Goal: Task Accomplishment & Management: Manage account settings

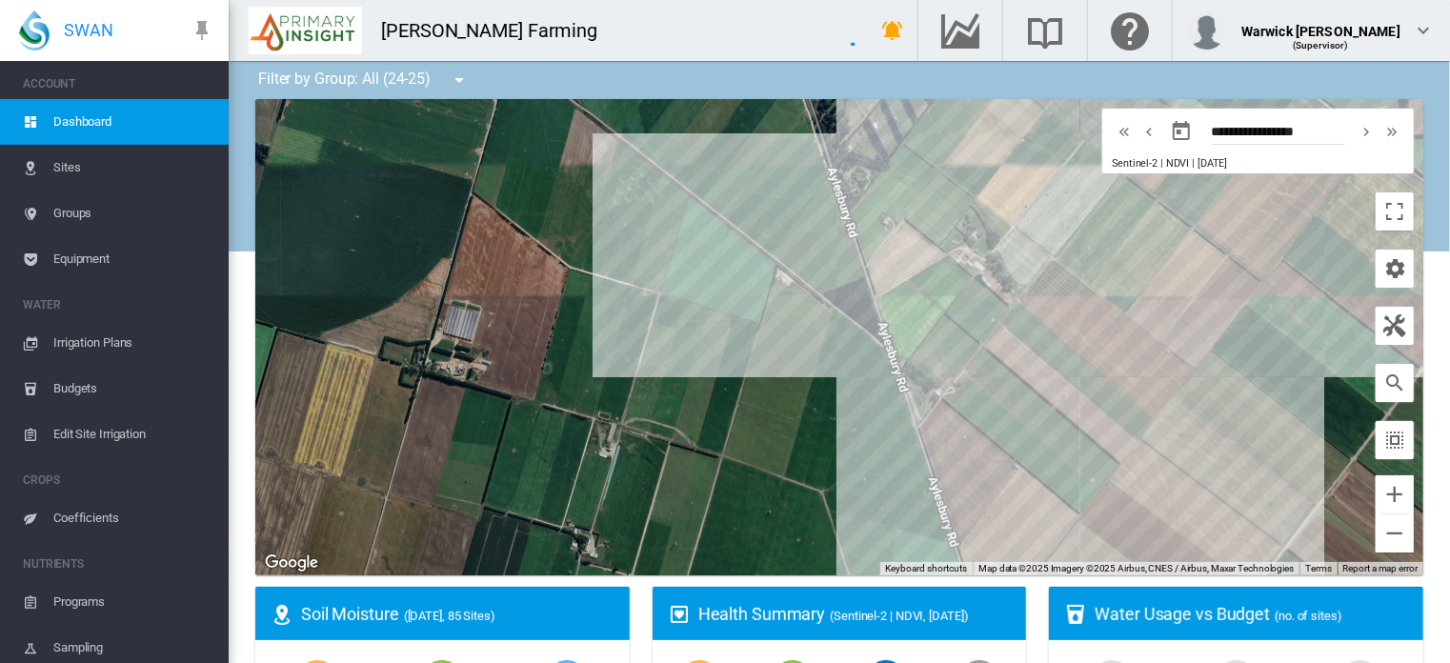
click at [83, 519] on span "Coefficients" at bounding box center [133, 518] width 160 height 46
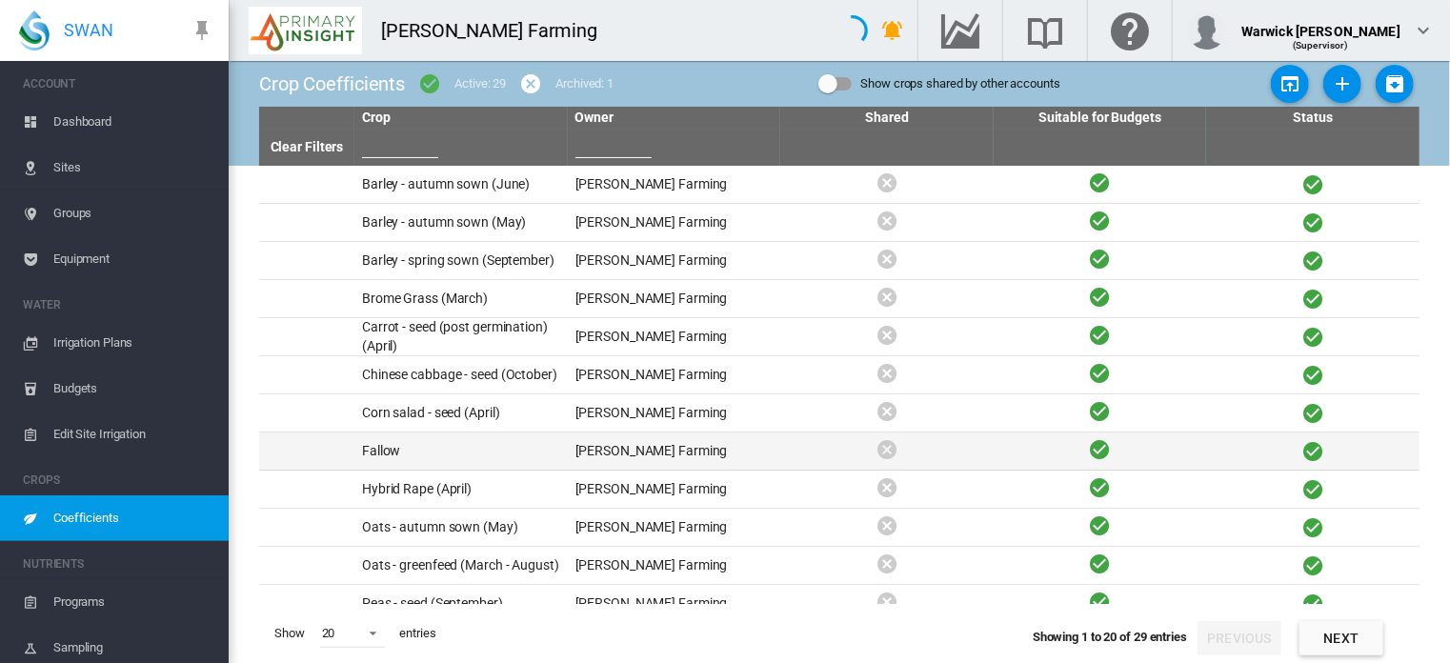
click at [423, 451] on td "Fallow" at bounding box center [460, 451] width 213 height 37
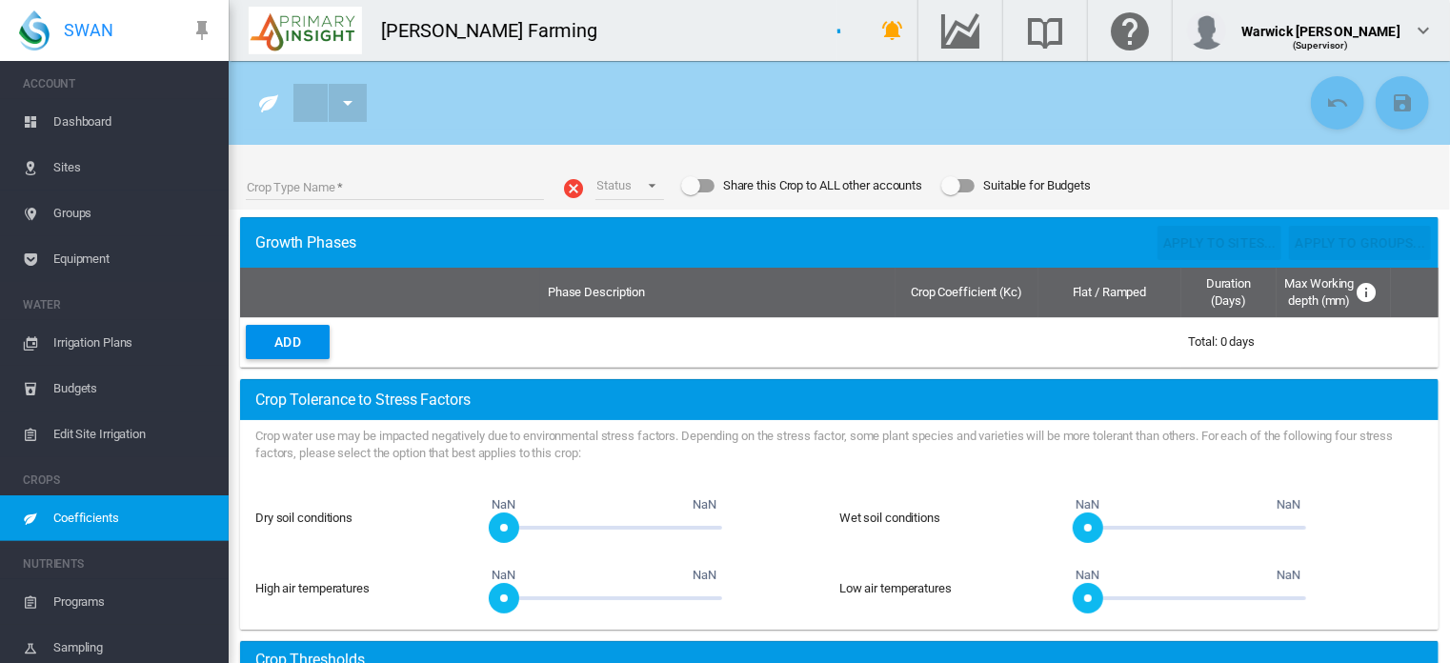
type input "******"
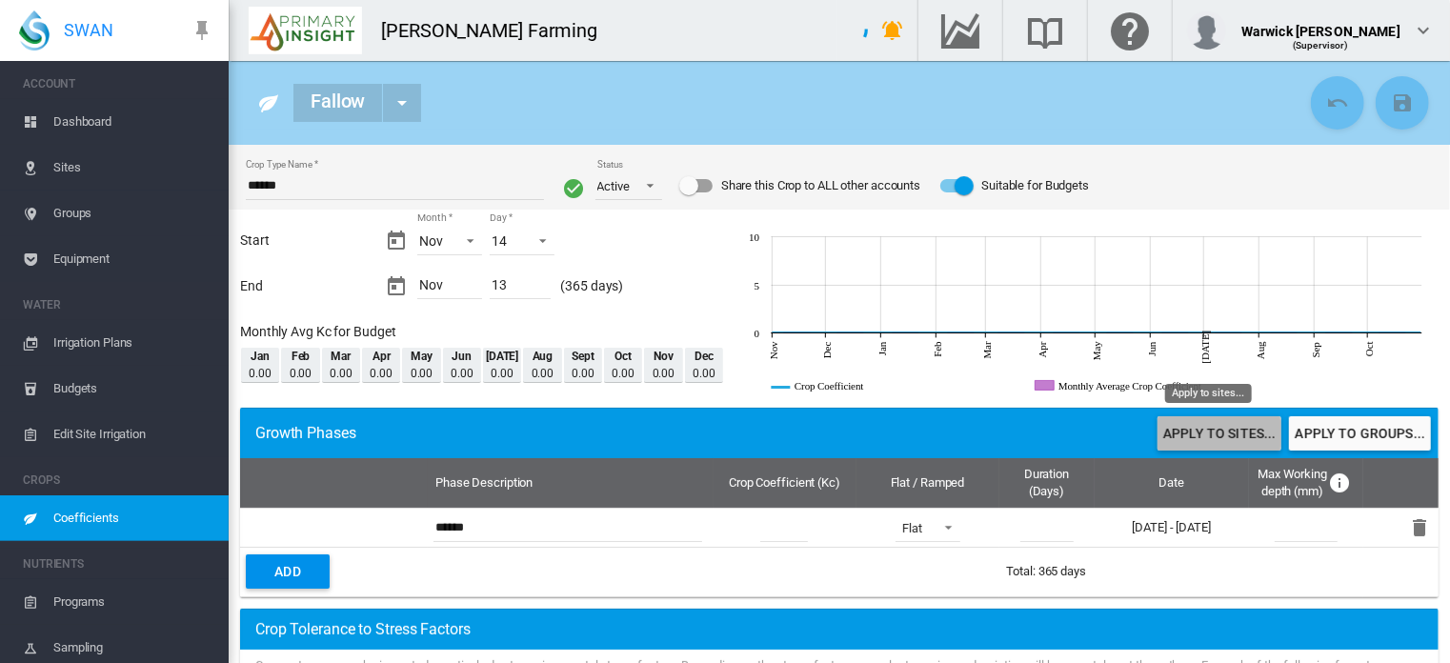
click at [1189, 434] on button "Apply to sites..." at bounding box center [1220, 433] width 124 height 34
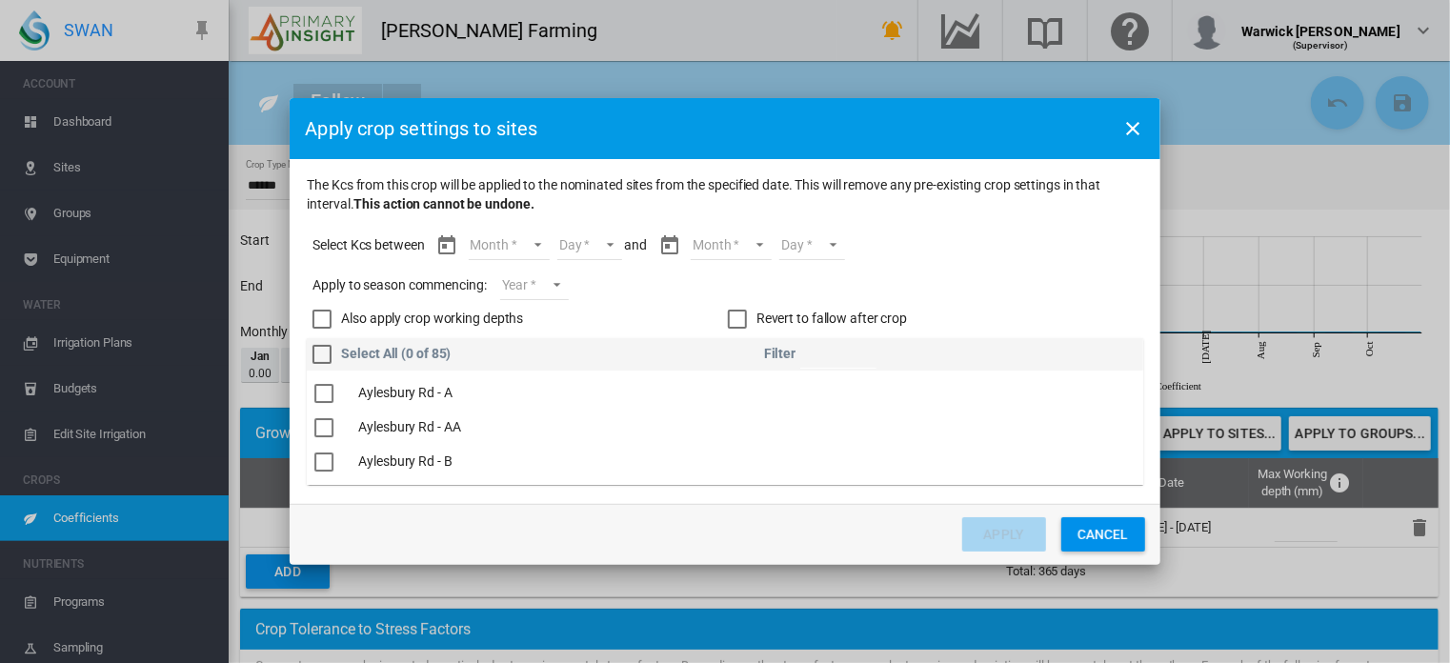
click at [609, 246] on md-select "Day" at bounding box center [590, 246] width 66 height 29
click at [537, 246] on md-backdrop at bounding box center [725, 331] width 1450 height 663
click at [537, 246] on md-select "Month Nov Dec Jan Feb Mar Apr May Jun [DATE] Aug Sept Oct Nov" at bounding box center [509, 246] width 81 height 29
click at [484, 377] on div "Sept" at bounding box center [486, 371] width 27 height 19
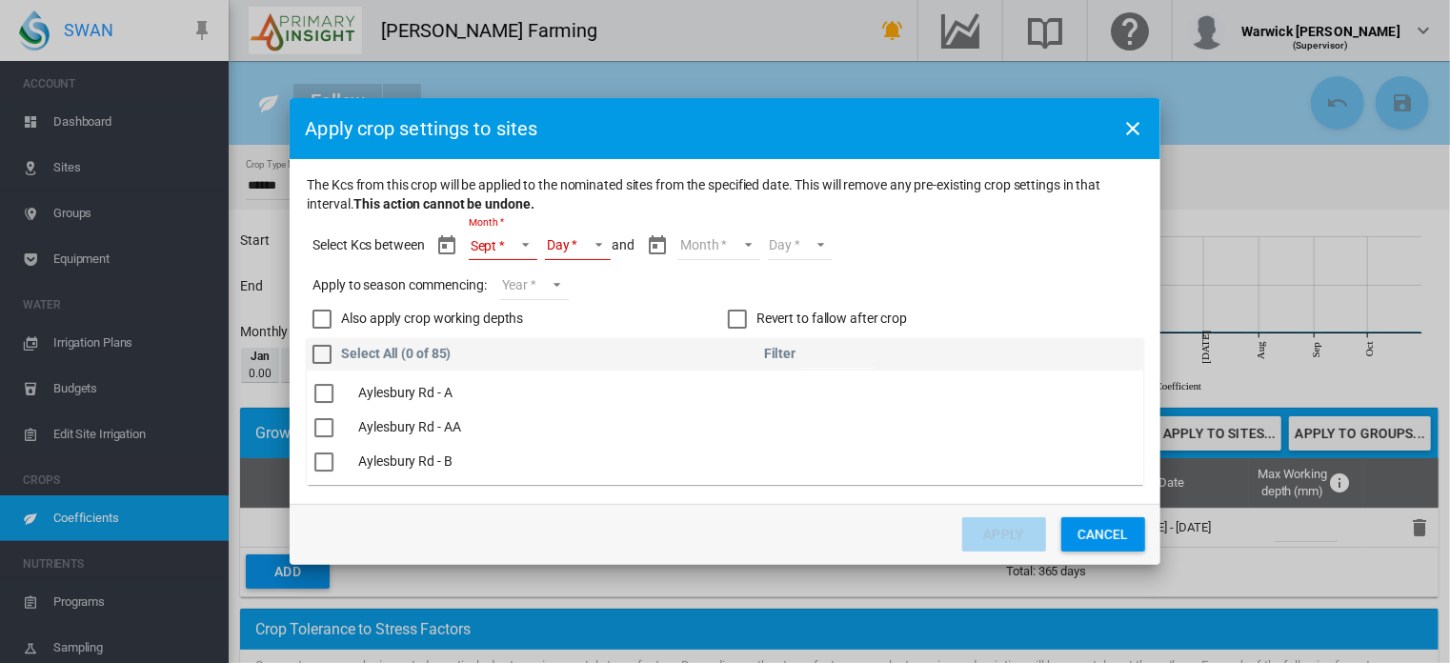
click at [597, 243] on md-select "Day" at bounding box center [578, 246] width 66 height 29
click at [572, 331] on md-option "13" at bounding box center [599, 334] width 130 height 46
click at [736, 236] on md-select "Month Sept Oct Nov" at bounding box center [714, 246] width 81 height 29
click at [608, 334] on md-backdrop at bounding box center [725, 331] width 1450 height 663
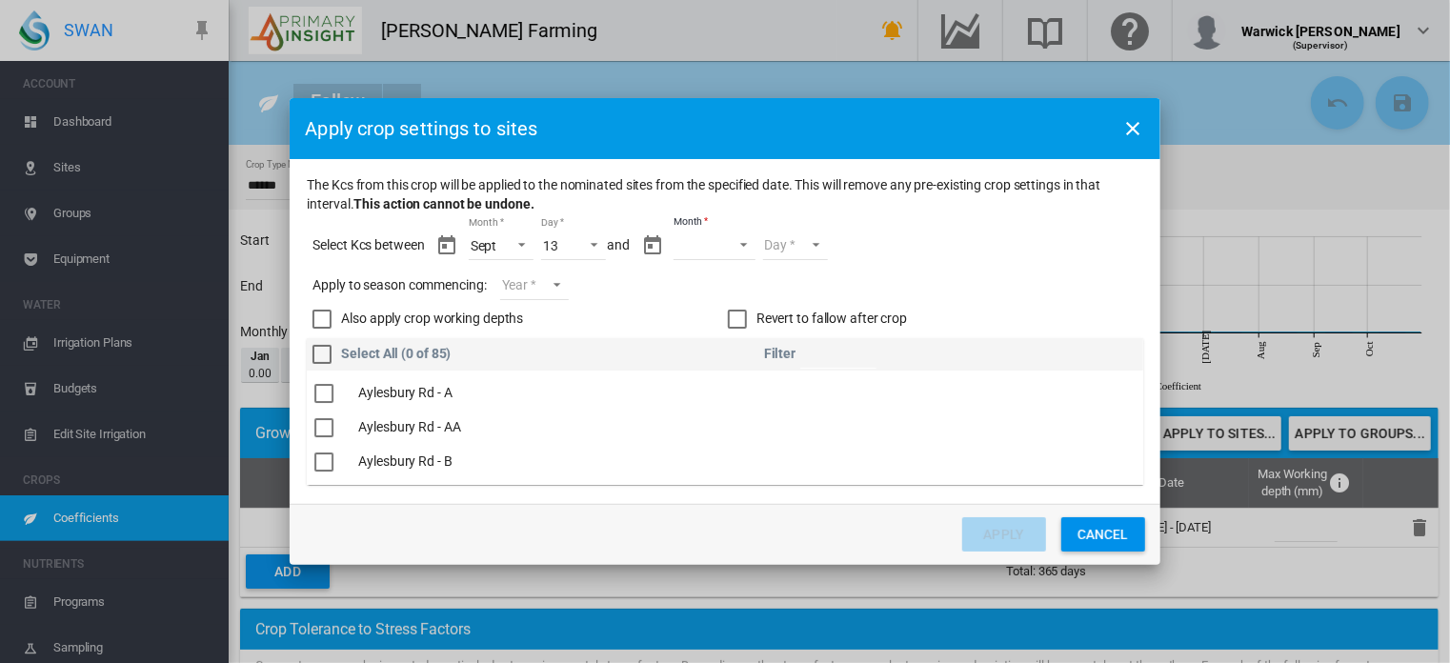
click at [527, 241] on span "Month: Sept" at bounding box center [516, 242] width 23 height 17
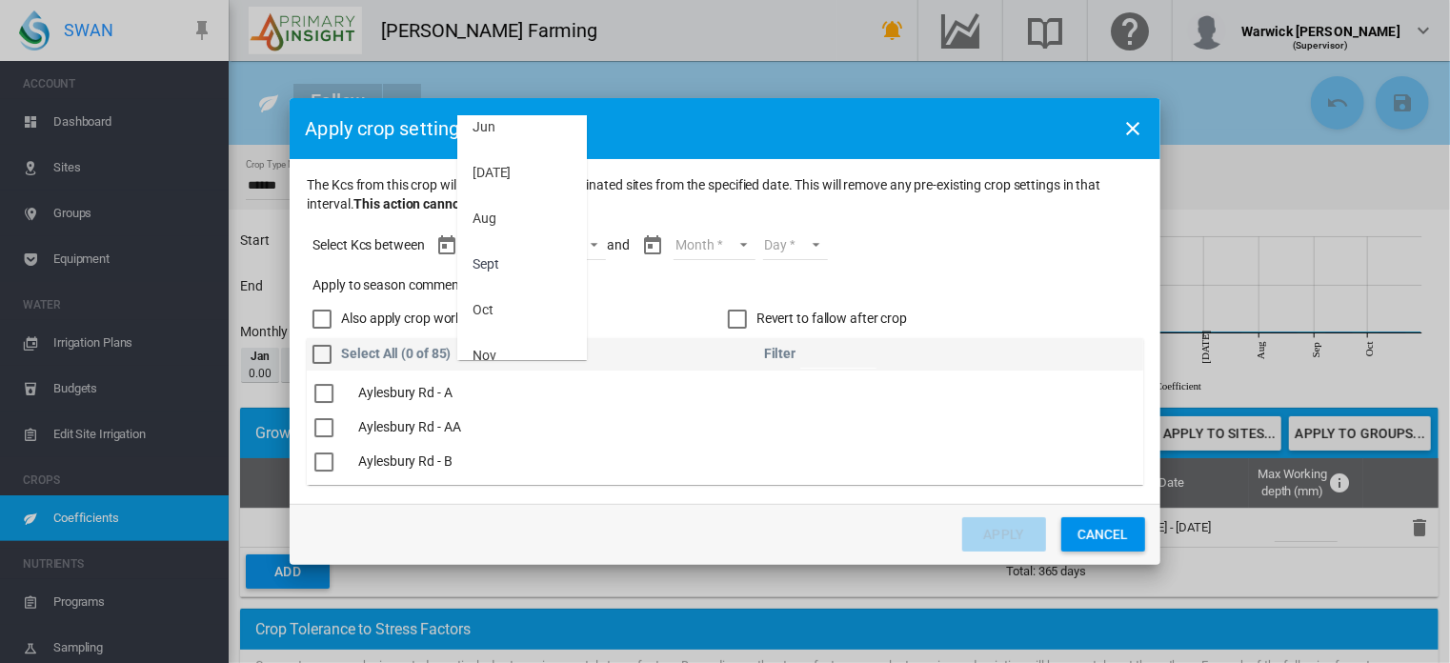
scroll to position [313, 0]
click at [621, 296] on md-backdrop at bounding box center [725, 331] width 1450 height 663
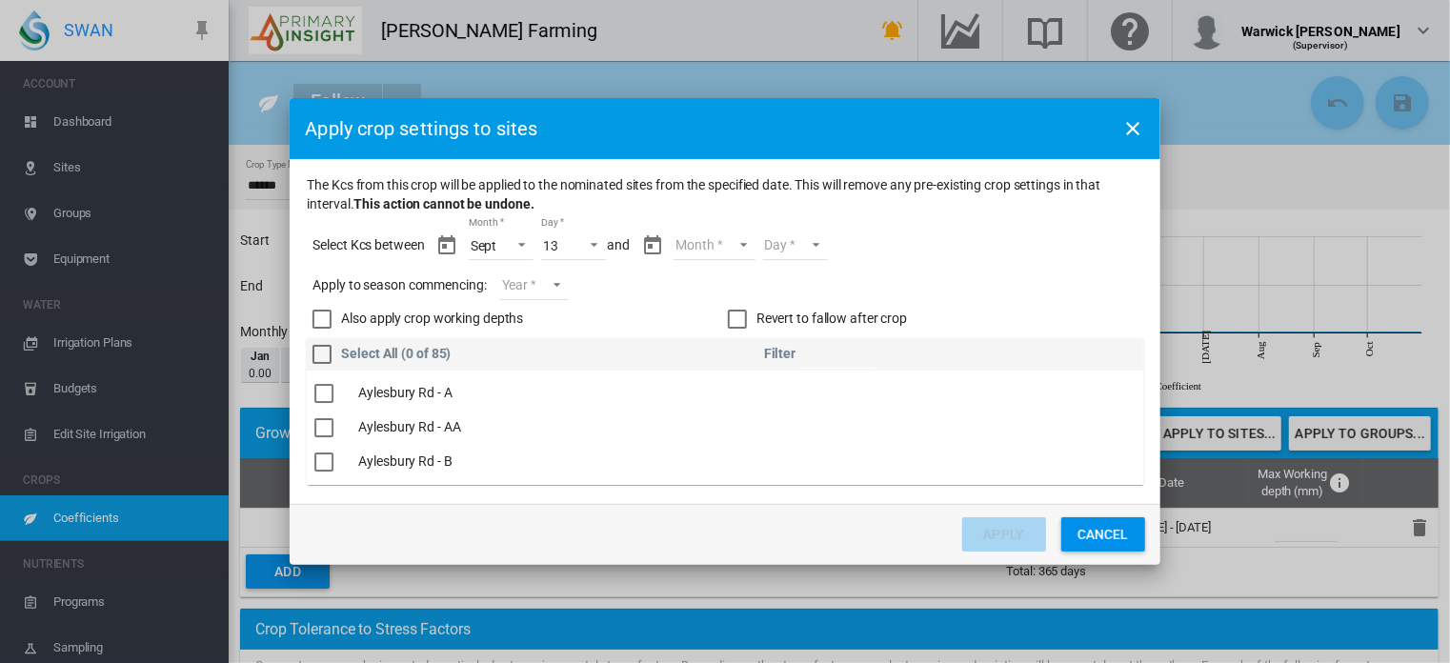
click at [557, 298] on md-select "Year [DATE] [CREDIT_CARD_NUMBER]" at bounding box center [534, 286] width 69 height 29
click at [553, 287] on md-option "2025" at bounding box center [568, 282] width 130 height 46
click at [744, 247] on md-select "Month" at bounding box center [714, 246] width 81 height 29
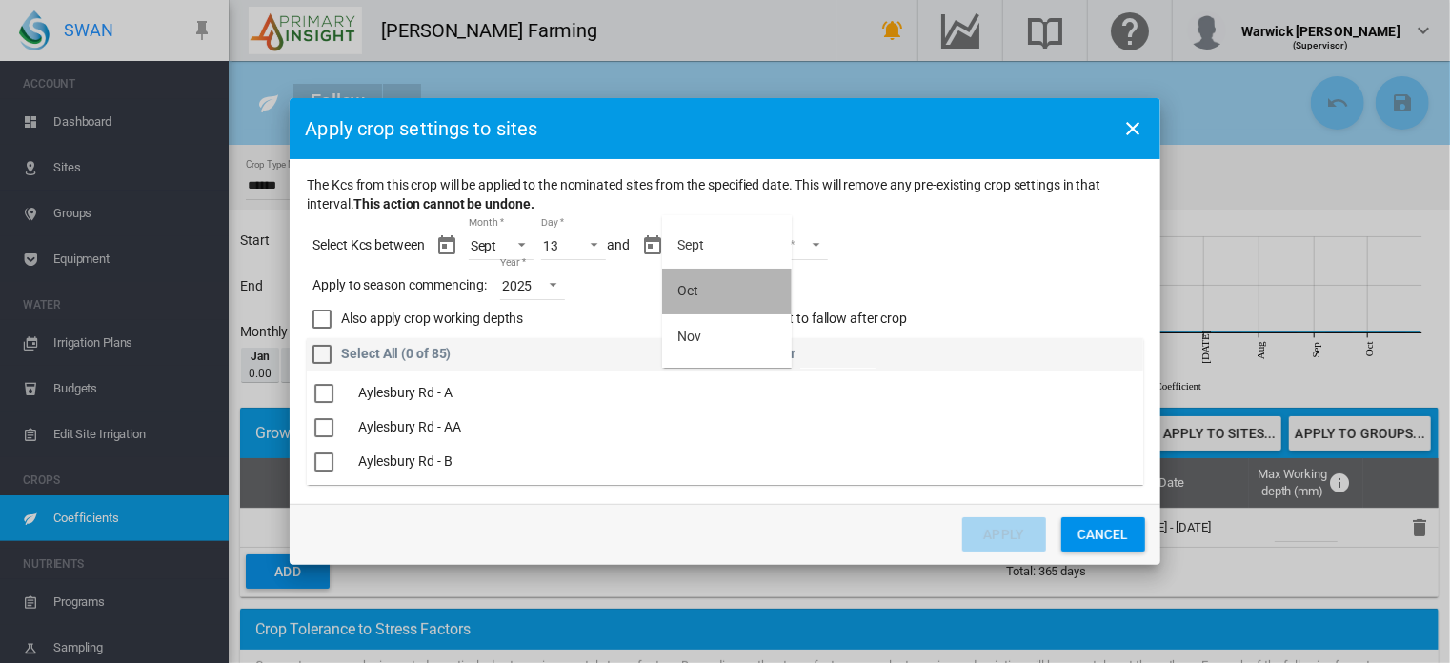
click at [730, 285] on md-option "Oct" at bounding box center [727, 292] width 130 height 46
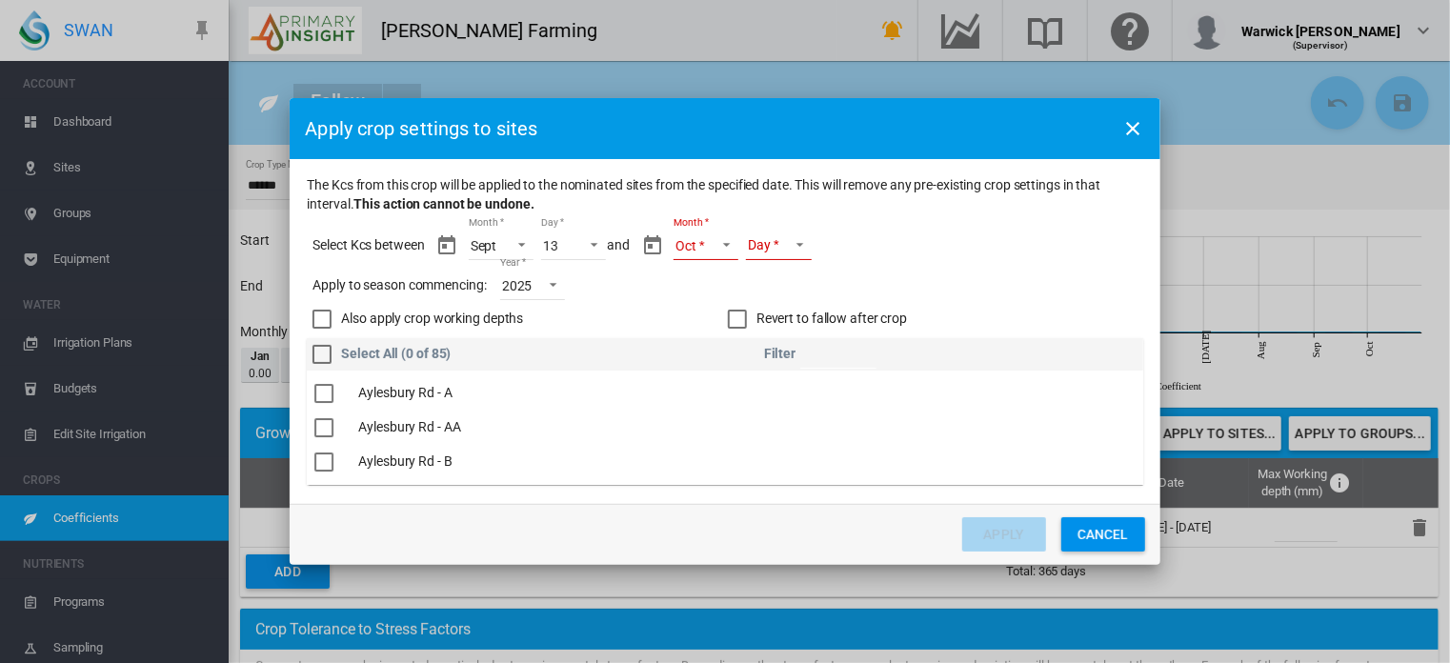
click at [800, 241] on md-select "Day 01 02 03 04 05 06 07 08 09 10 11 12 13 14 15 16 17 18 19 20 21 22 23 24 25 …" at bounding box center [779, 246] width 66 height 29
click at [772, 395] on md-option "30" at bounding box center [800, 398] width 130 height 46
click at [323, 319] on div "Also apply crop working depths" at bounding box center [322, 319] width 19 height 19
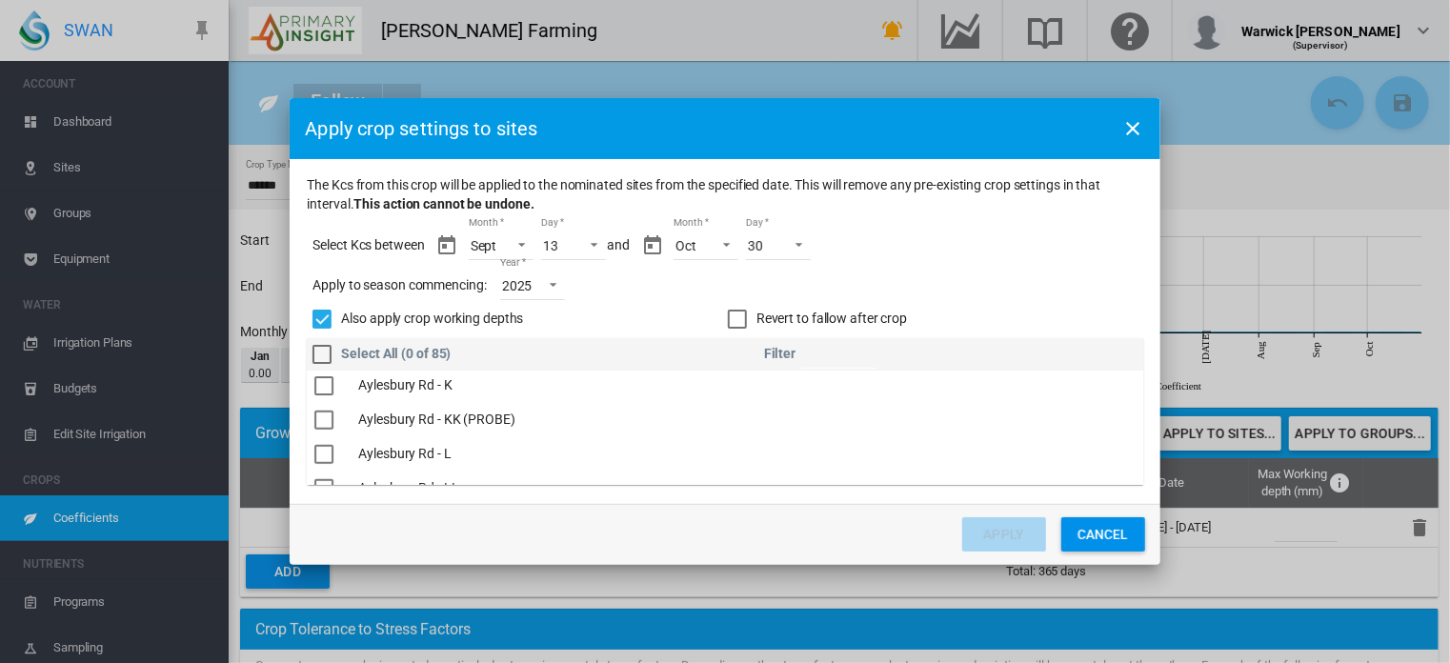
click at [332, 414] on div "The Kcs ..." at bounding box center [323, 420] width 19 height 19
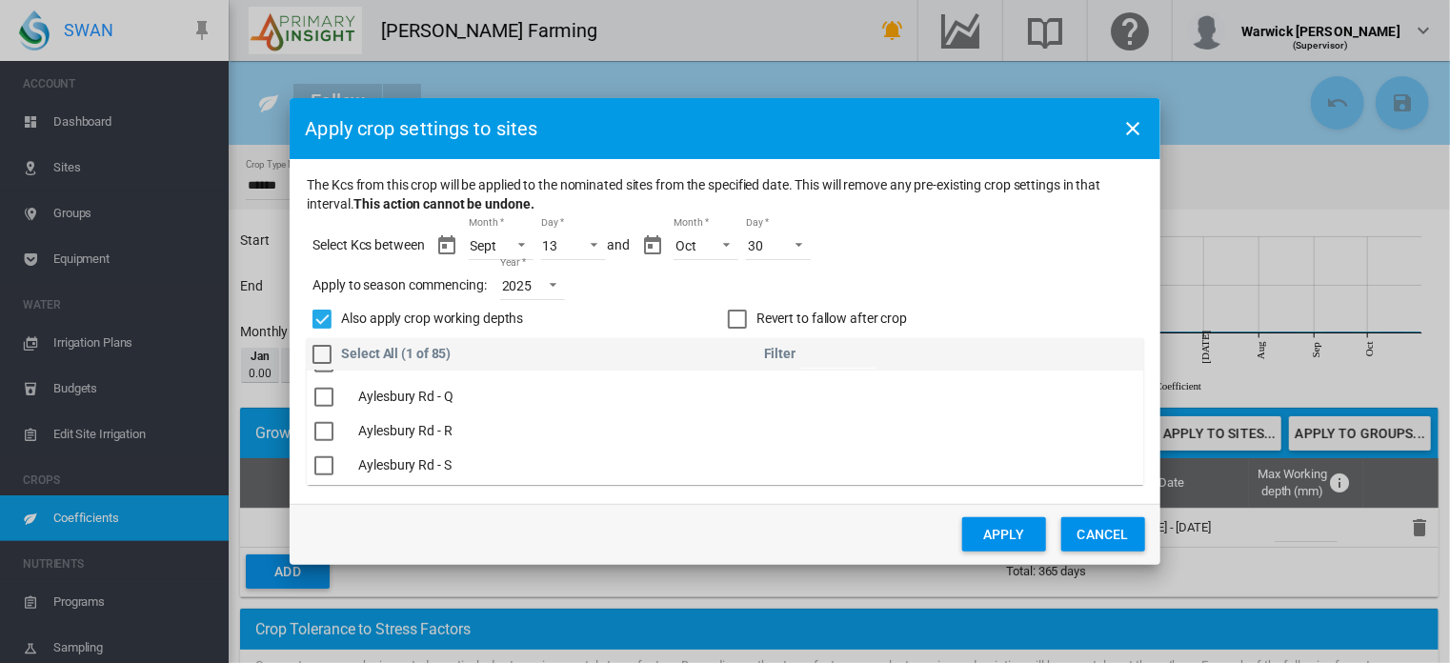
click at [328, 431] on div "The Kcs ..." at bounding box center [323, 431] width 19 height 19
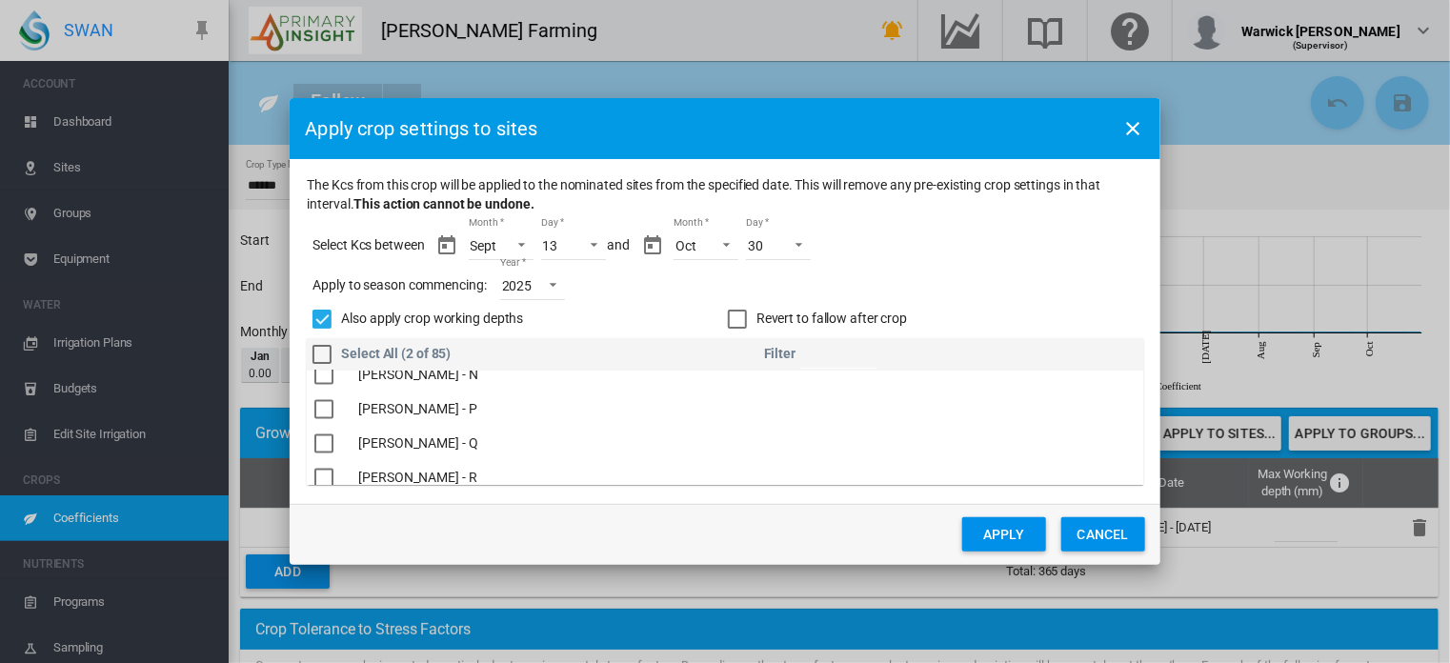
click at [330, 445] on div "The Kcs ..." at bounding box center [323, 443] width 19 height 19
click at [321, 411] on div "The Kcs ..." at bounding box center [323, 412] width 19 height 19
click at [980, 539] on button "Apply" at bounding box center [1004, 534] width 84 height 34
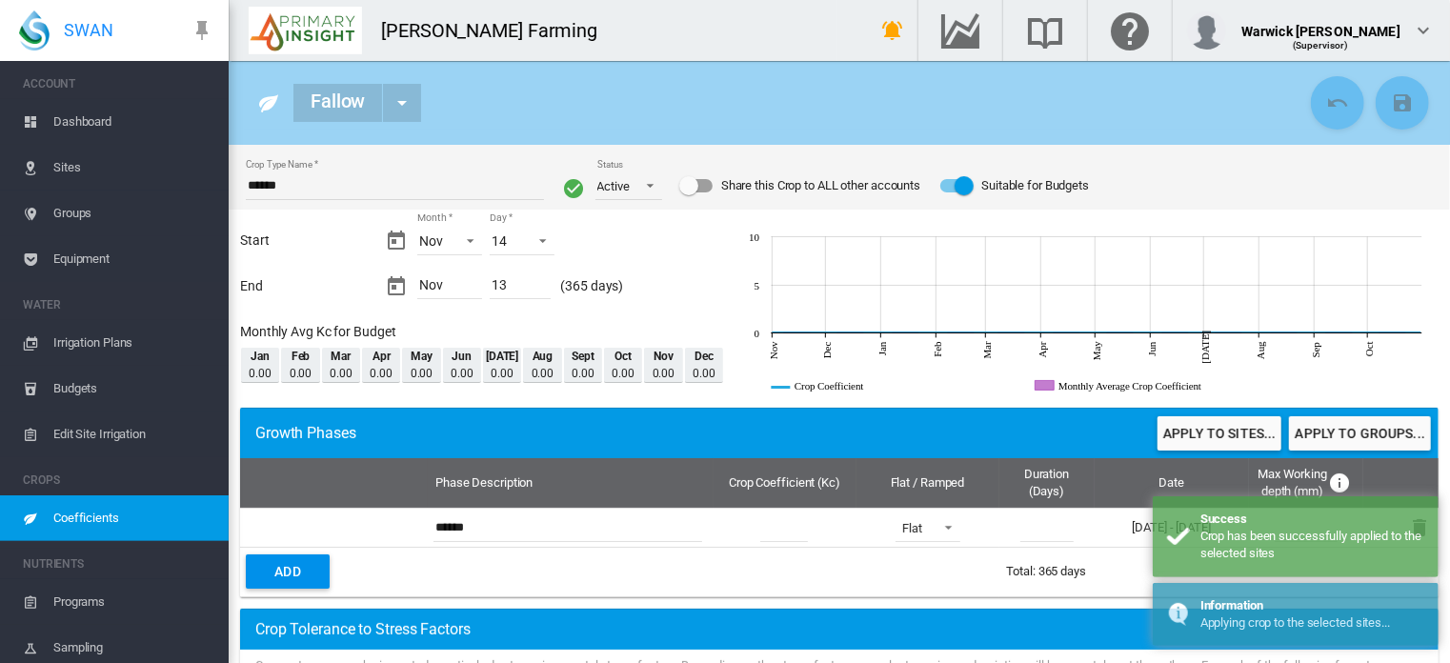
click at [103, 516] on span "Coefficients" at bounding box center [133, 518] width 160 height 46
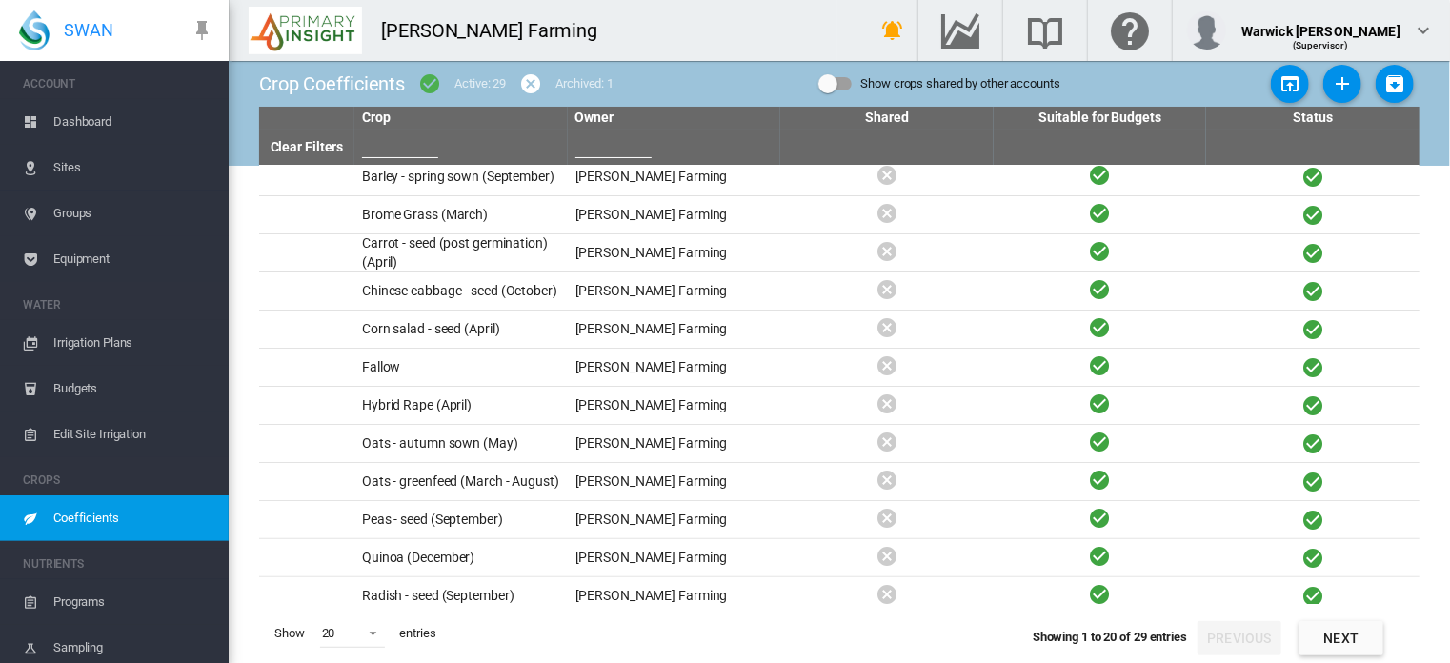
scroll to position [136, 0]
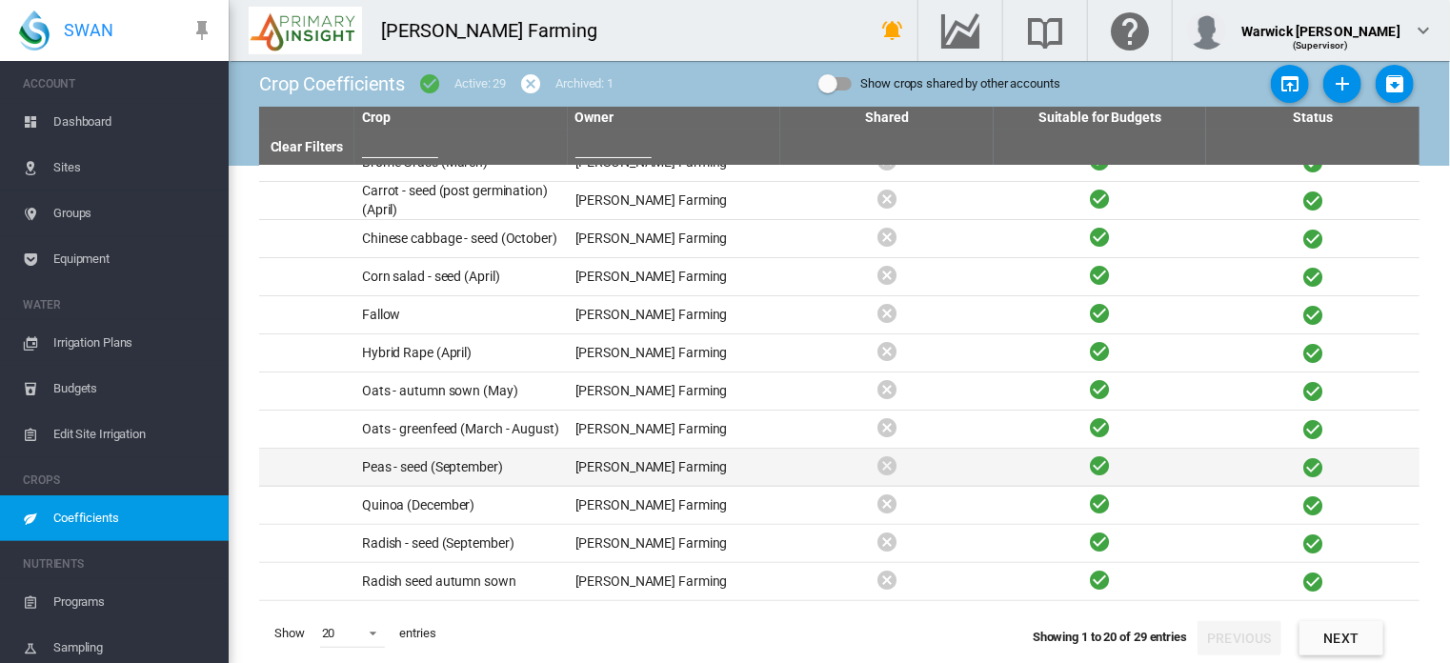
click at [399, 471] on td "Peas - seed (September)" at bounding box center [460, 467] width 213 height 37
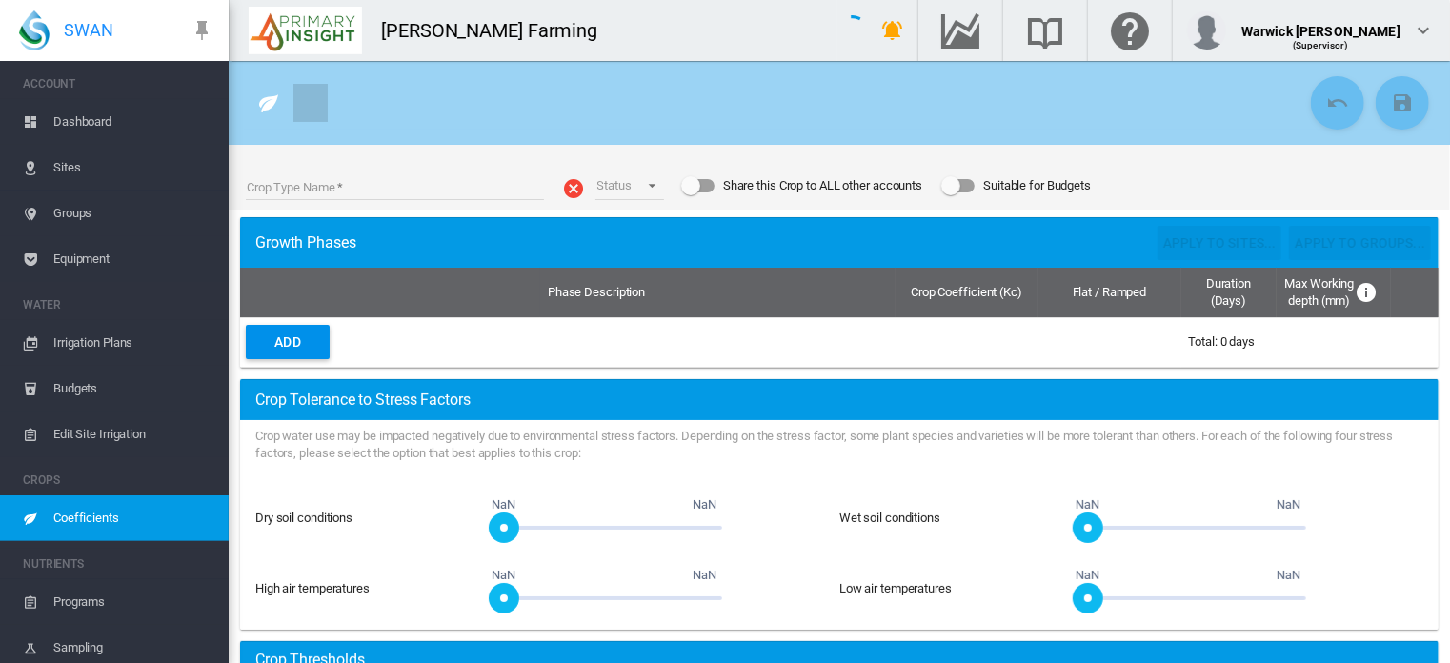
type input "**********"
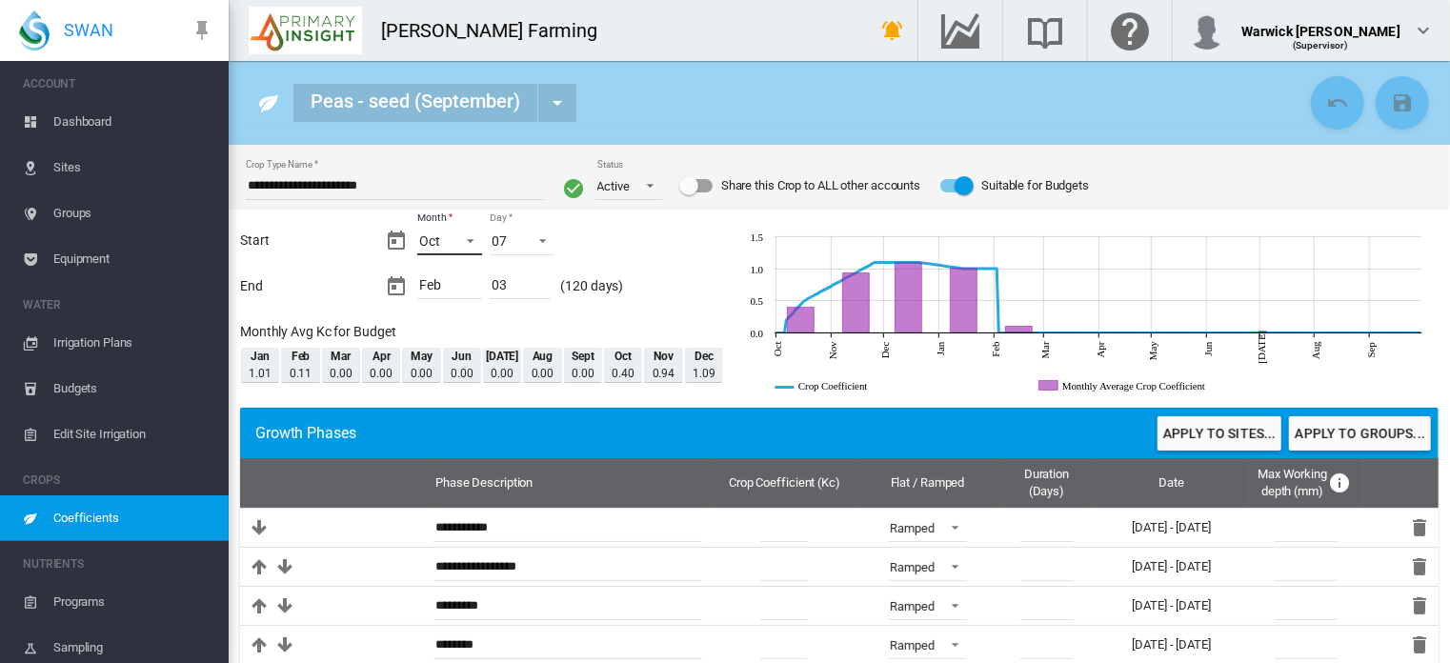
click at [470, 235] on span "Month: Oct" at bounding box center [465, 239] width 23 height 17
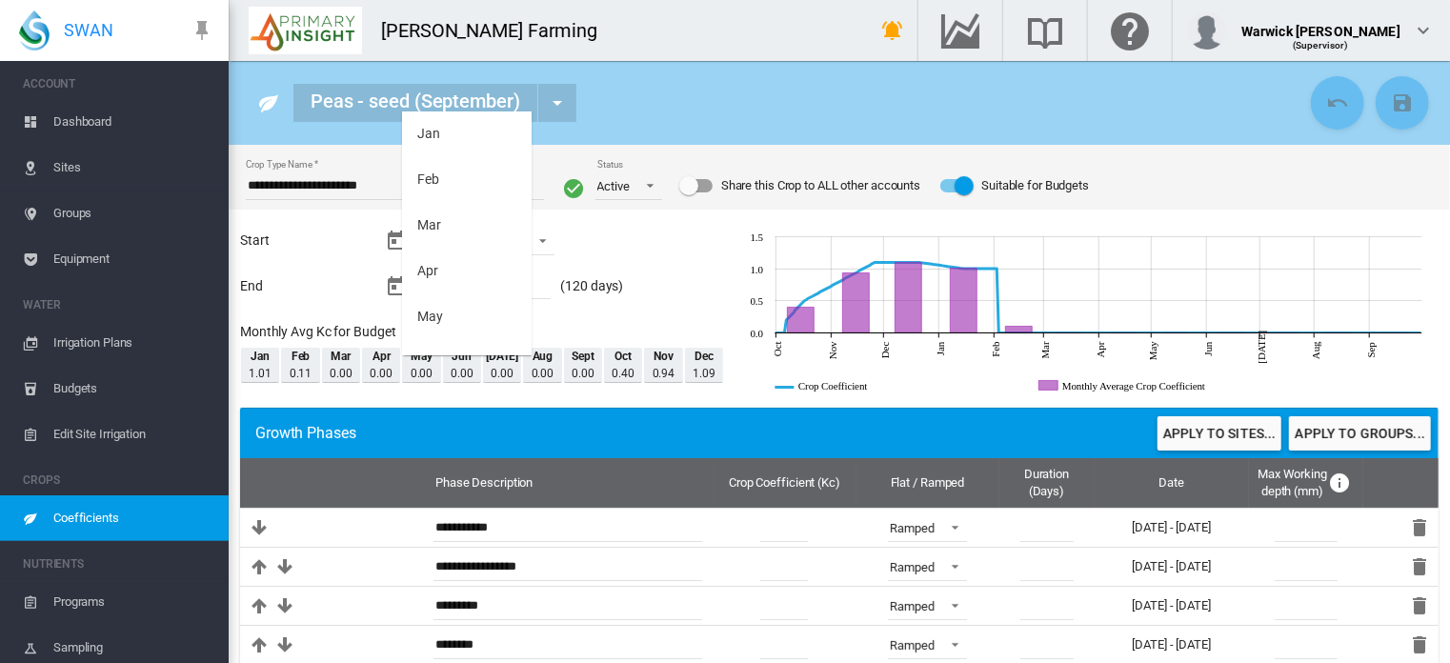
scroll to position [304, 0]
click at [460, 198] on md-option "Sept" at bounding box center [467, 196] width 130 height 46
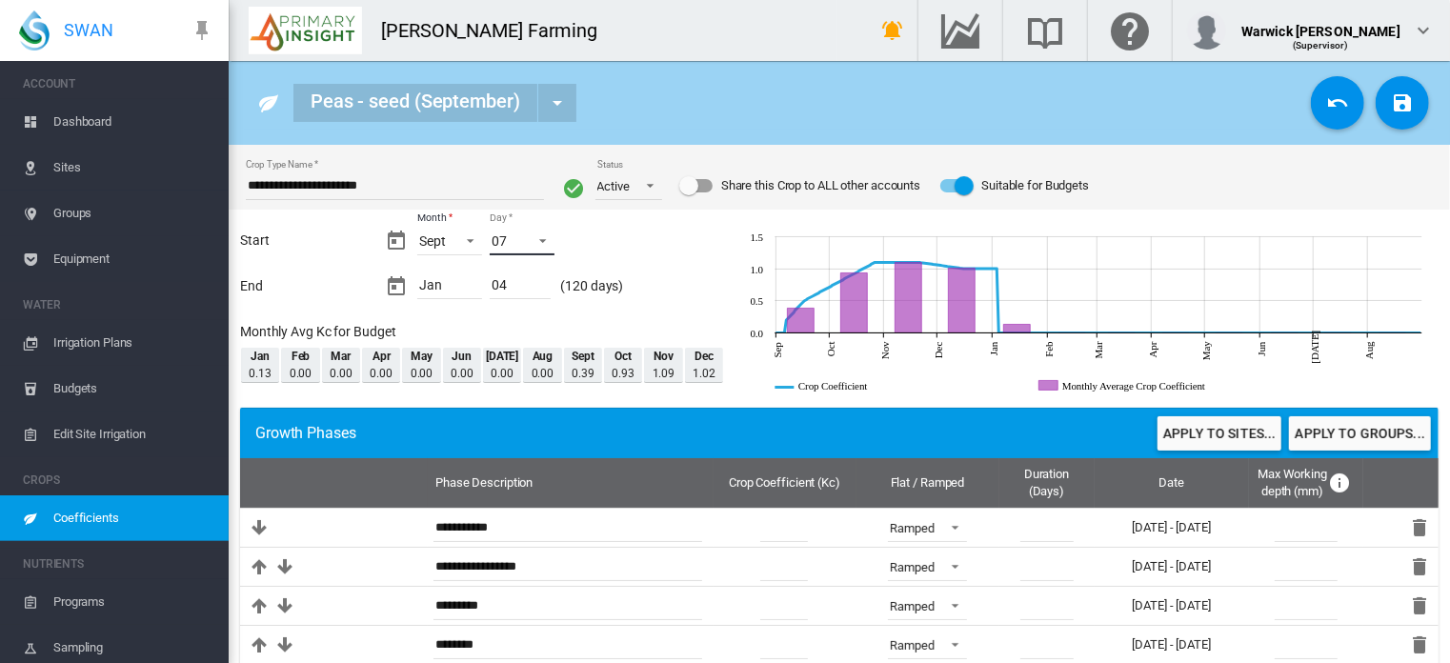
click at [541, 245] on span "Day: 07" at bounding box center [537, 239] width 23 height 17
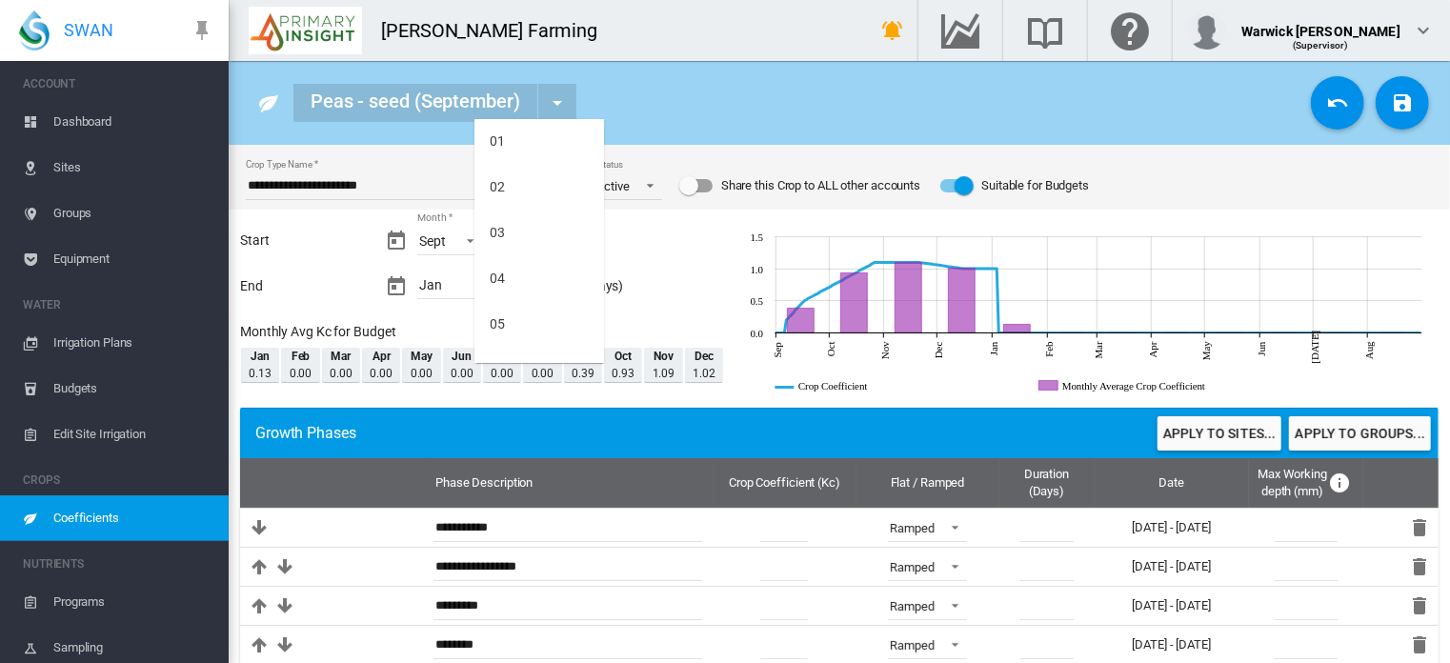
scroll to position [175, 0]
click at [515, 329] on md-option "09" at bounding box center [539, 333] width 130 height 46
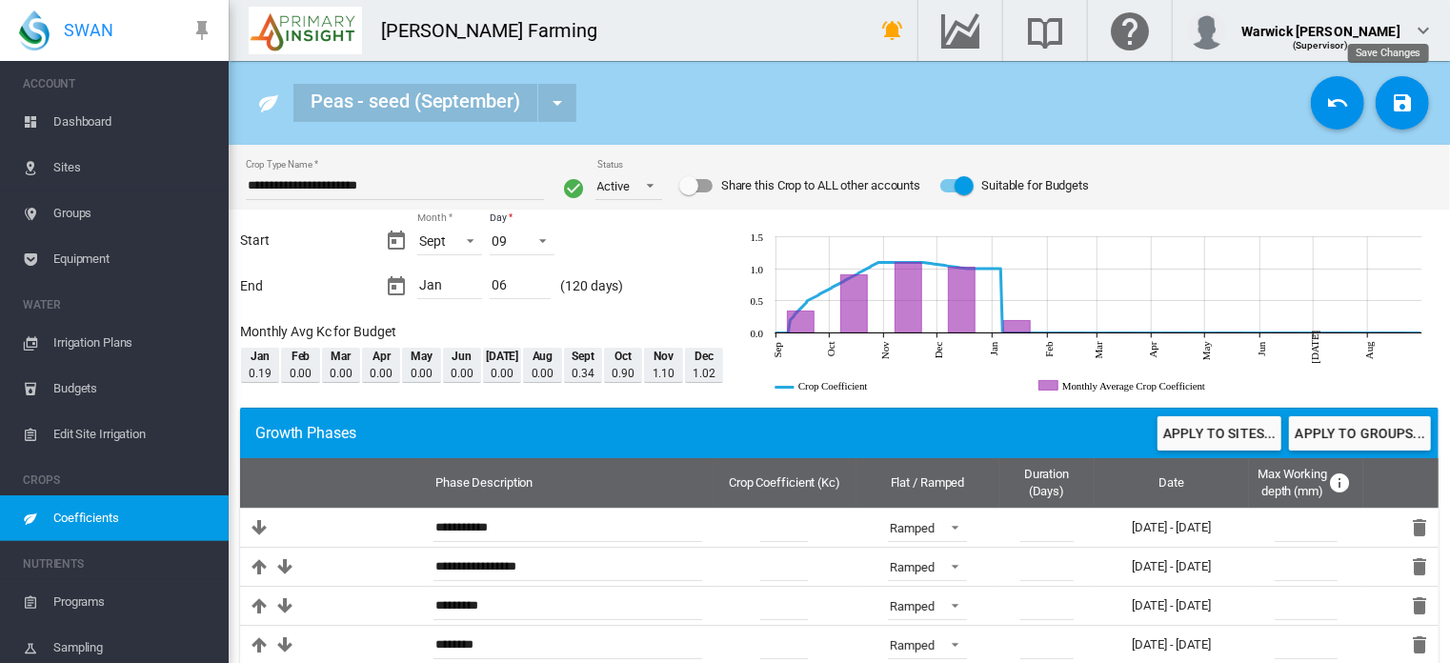
click at [1401, 113] on button "Save Changes" at bounding box center [1402, 102] width 53 height 53
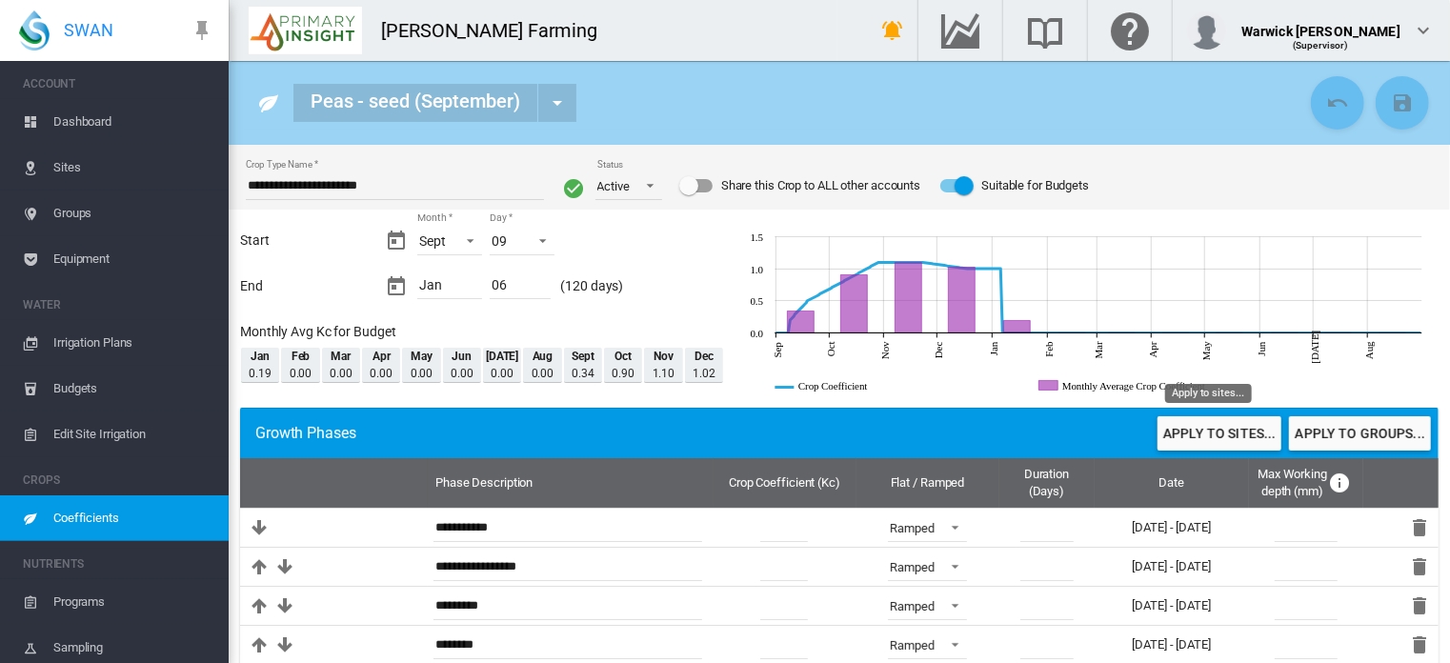
click at [1201, 434] on button "Apply to sites..." at bounding box center [1220, 433] width 124 height 34
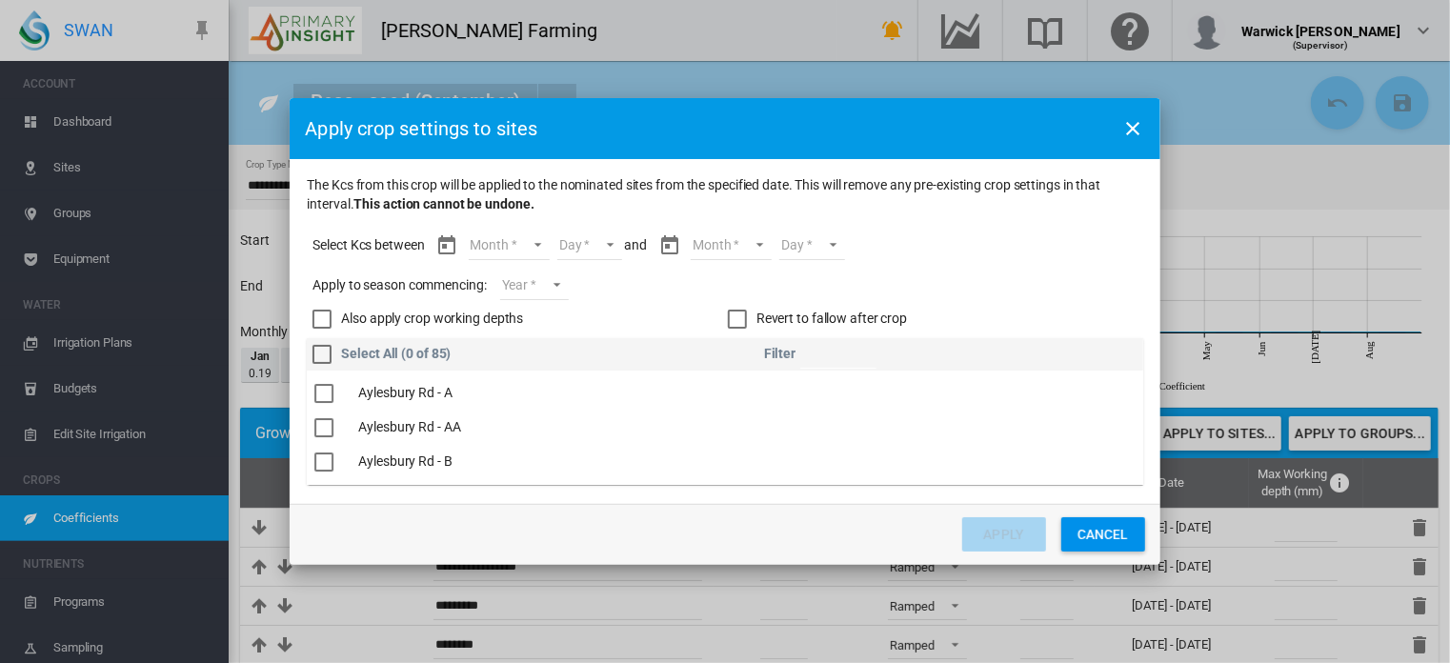
click at [533, 248] on md-select "Month Sept Oct Nov Dec Jan" at bounding box center [509, 246] width 81 height 29
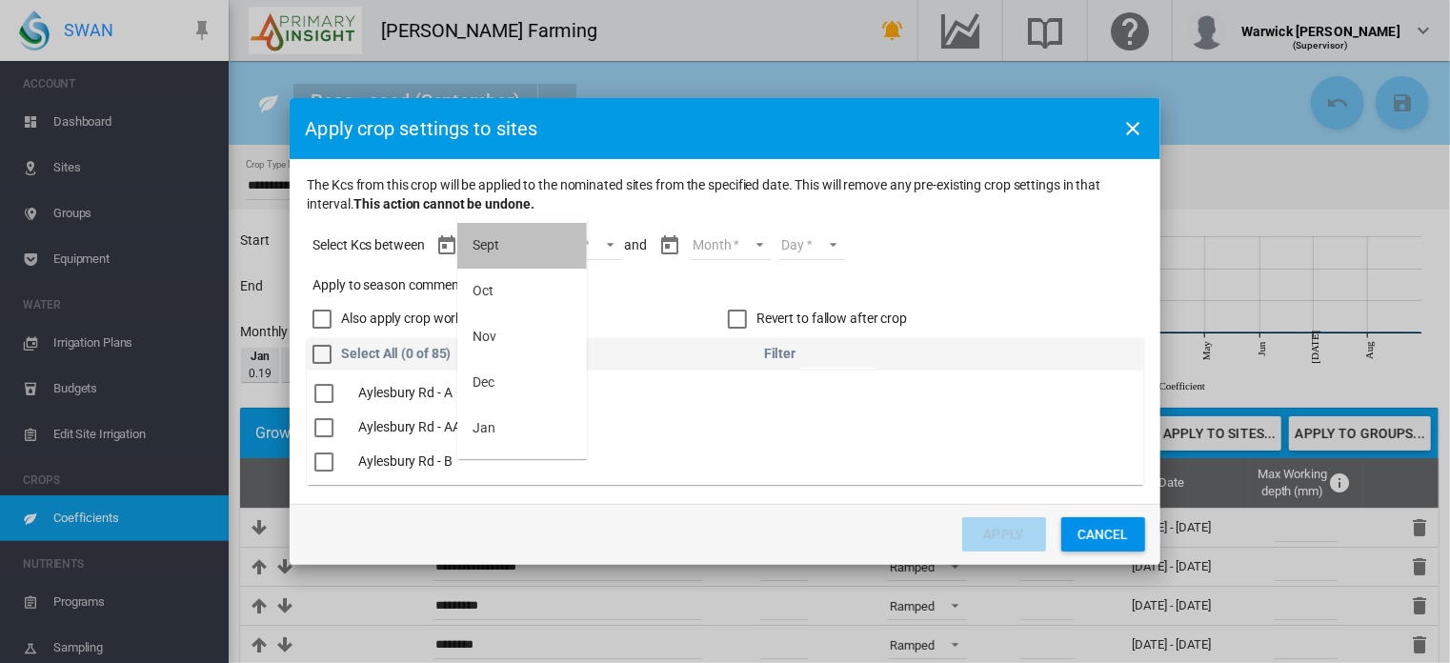
click at [533, 248] on md-option "Sept" at bounding box center [522, 246] width 130 height 46
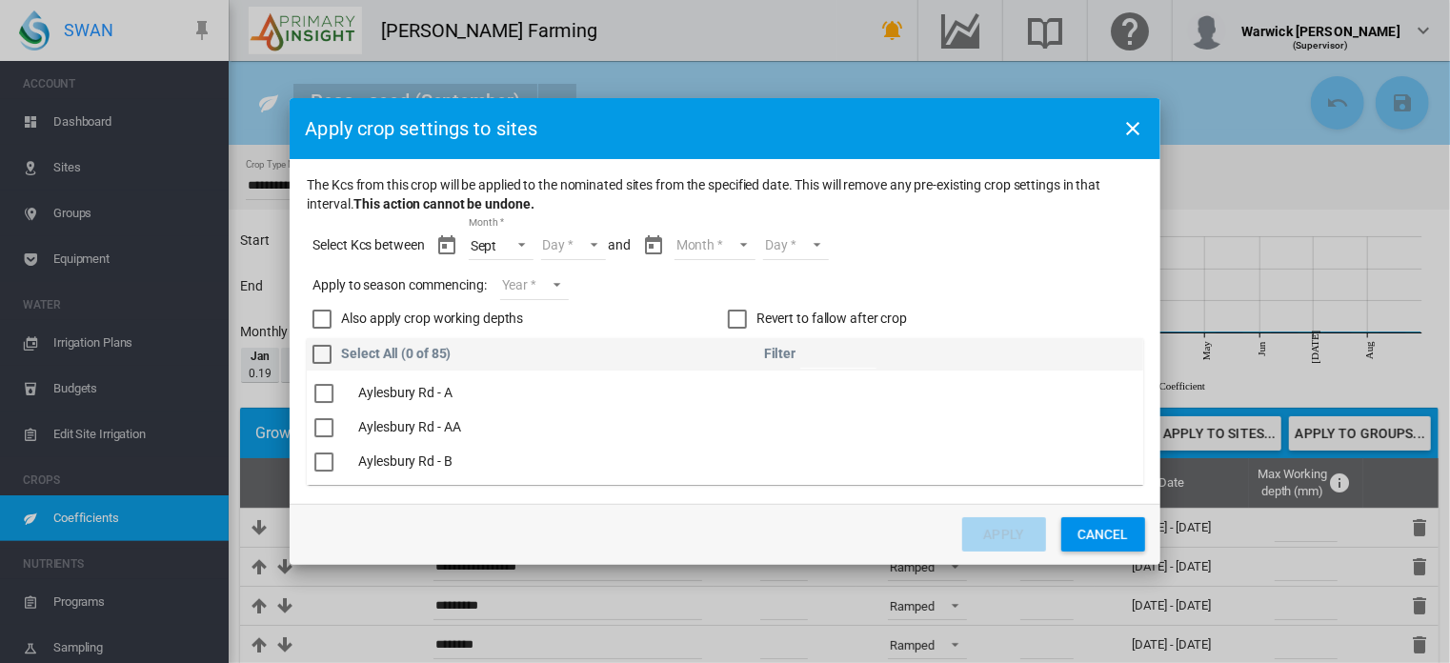
click at [597, 239] on md-select "Day 09 10 11 12 13 14 15 16 17 18 19 20 21 22 23 24 25 26 27 28 29 30" at bounding box center [574, 246] width 66 height 29
click at [605, 257] on md-option "09" at bounding box center [595, 246] width 130 height 46
click at [739, 240] on md-select "Month Sept Oct Nov Dec Jan" at bounding box center [714, 246] width 81 height 29
click at [776, 327] on md-option "Nov" at bounding box center [727, 337] width 130 height 46
click at [732, 239] on span "Month: Nov" at bounding box center [721, 242] width 23 height 17
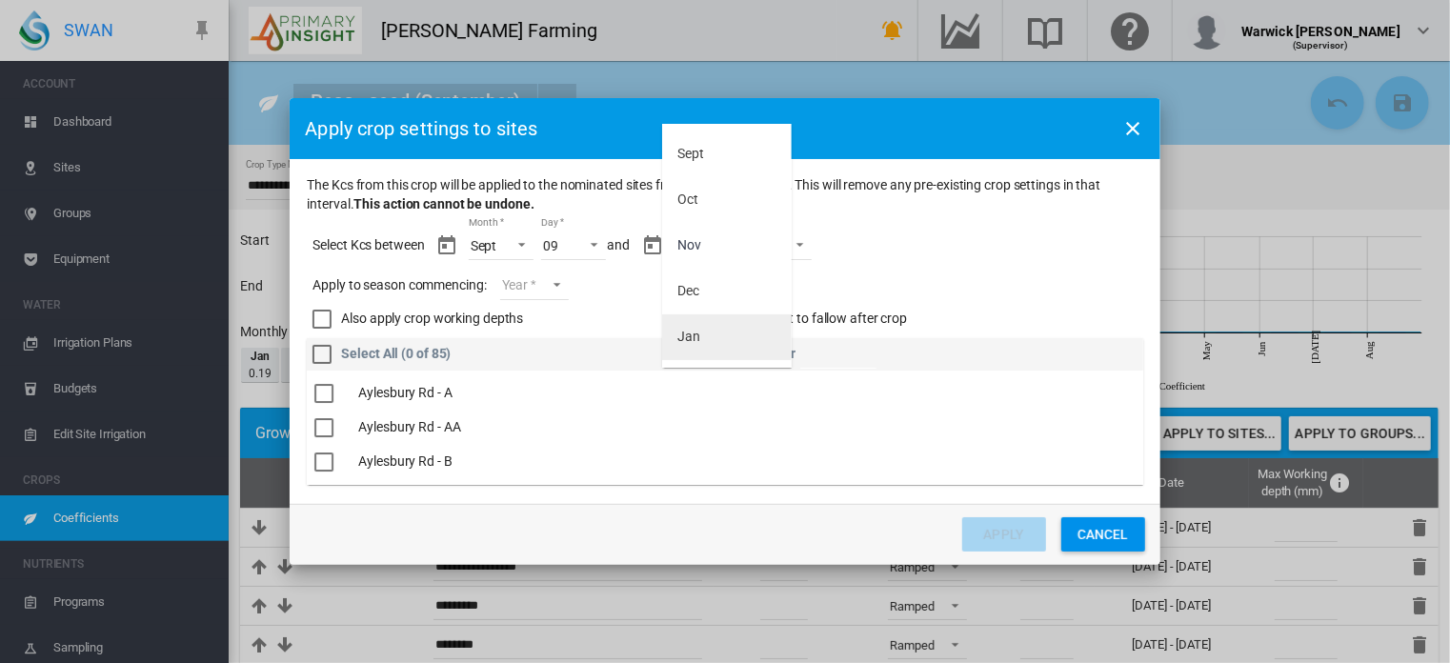
click at [722, 331] on md-option "Jan" at bounding box center [727, 337] width 130 height 46
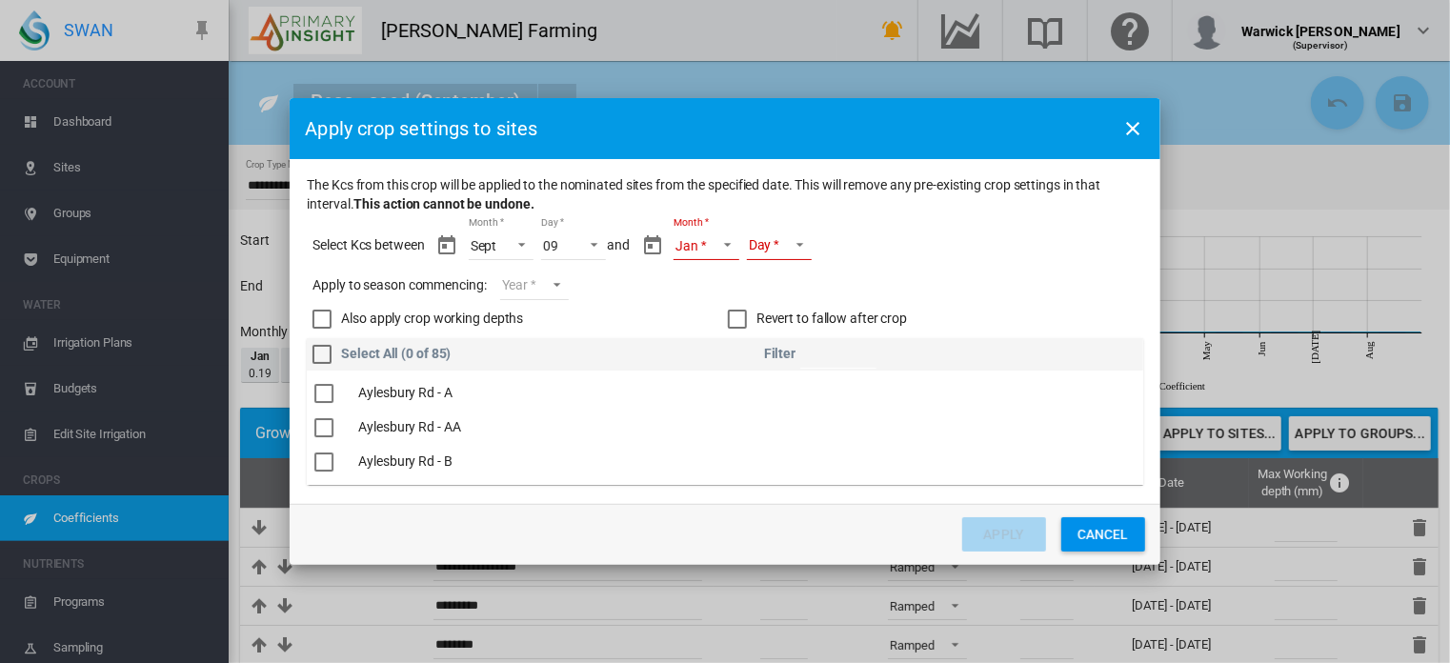
click at [798, 244] on md-select "Day 01 02 03 04 05 06" at bounding box center [780, 246] width 66 height 29
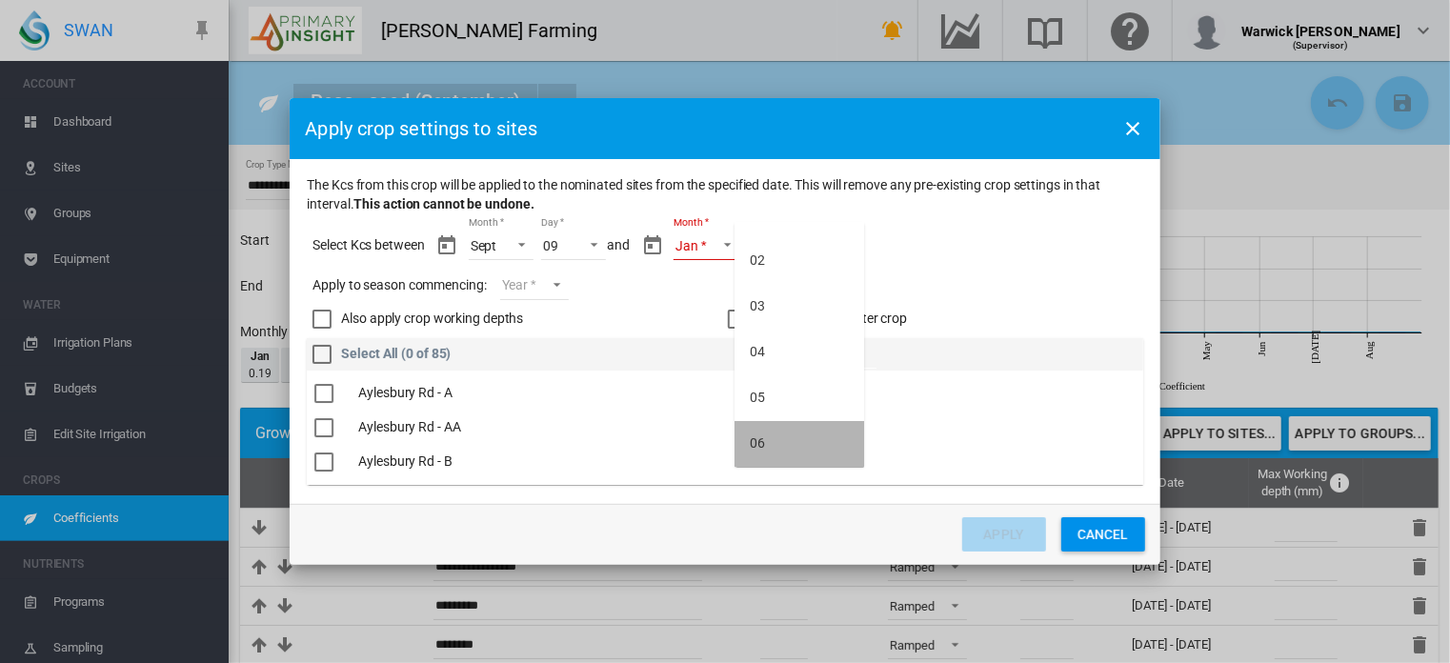
click at [801, 450] on md-option "06" at bounding box center [800, 444] width 130 height 46
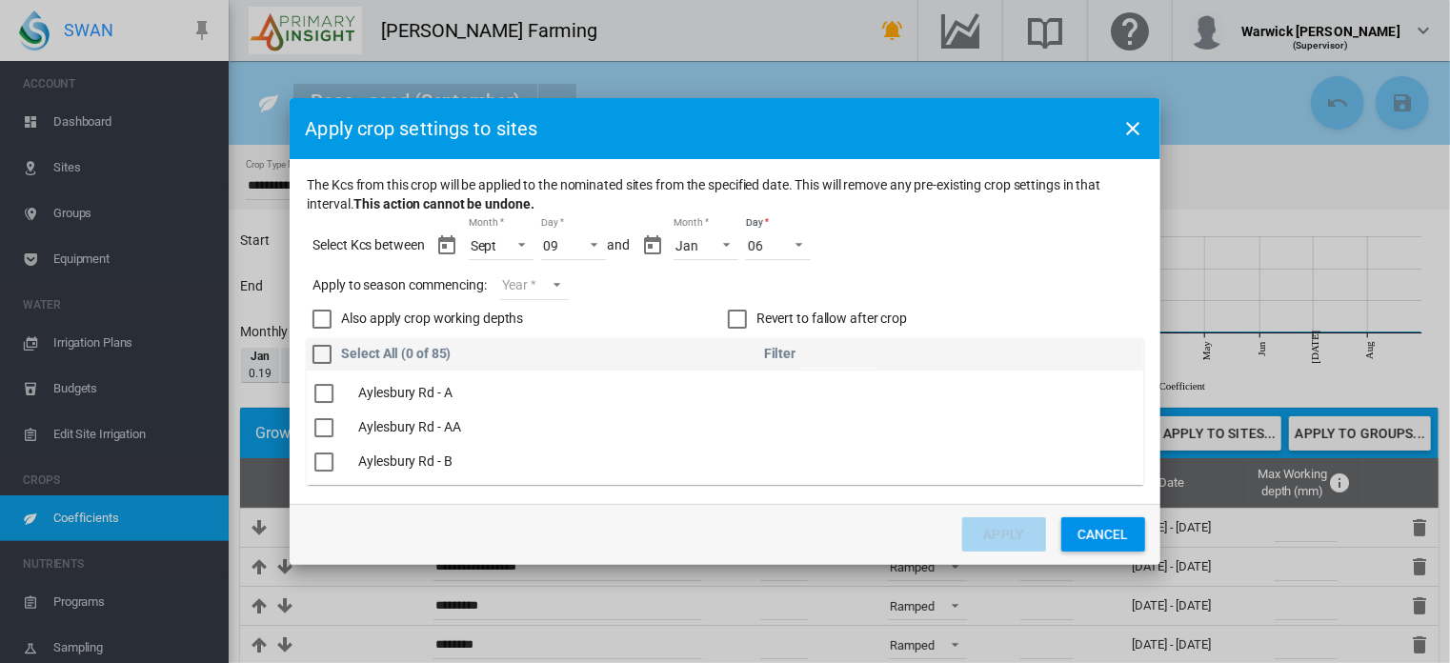
click at [740, 321] on div "Revert to fallow after crop" at bounding box center [737, 319] width 19 height 19
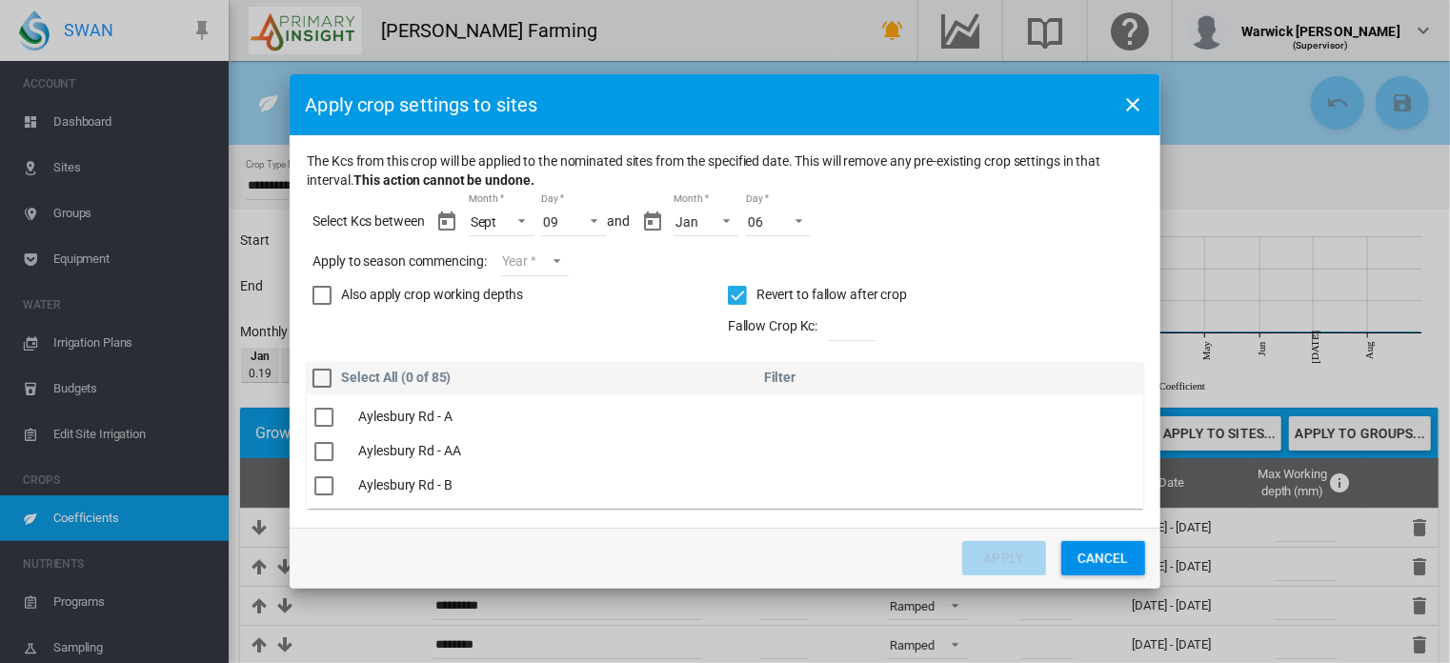
click at [543, 267] on md-select "Year [DATE] [CREDIT_CARD_NUMBER]" at bounding box center [534, 262] width 69 height 29
click at [558, 268] on md-option "2025" at bounding box center [568, 258] width 130 height 46
click at [328, 441] on div "The Kcs ..." at bounding box center [323, 436] width 19 height 19
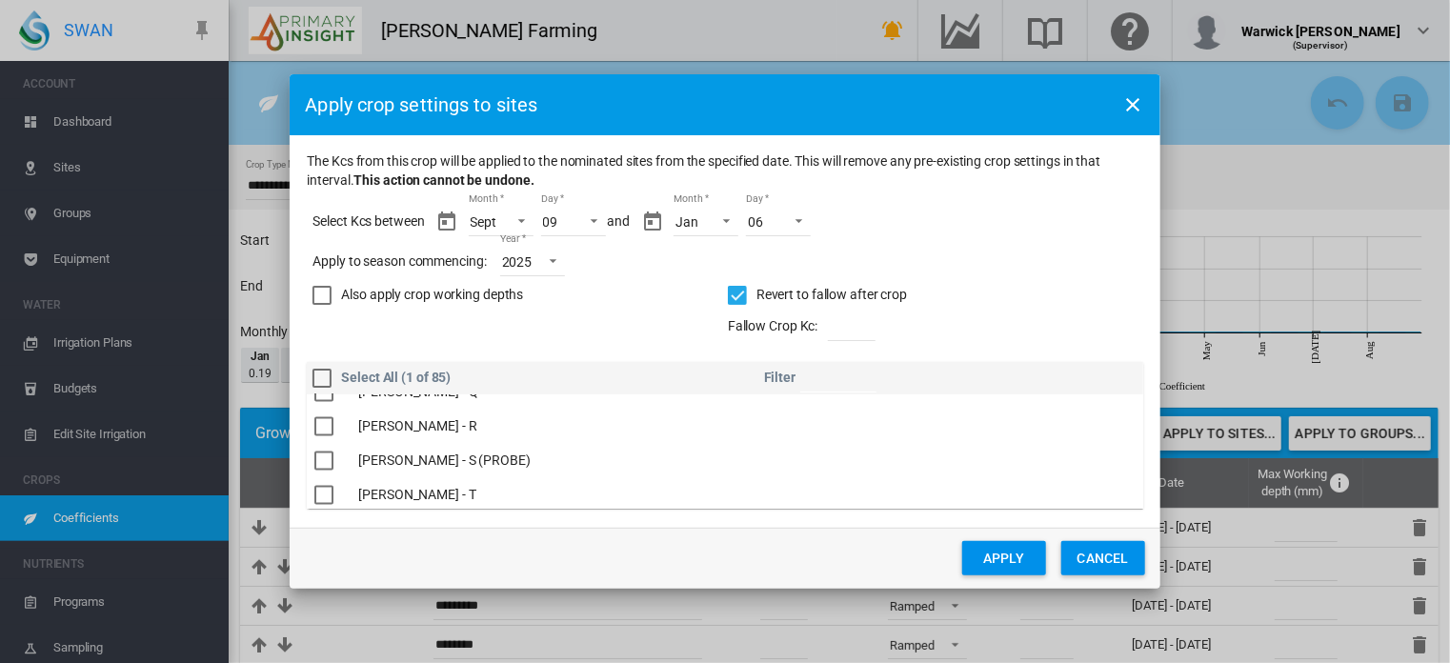
scroll to position [1778, 0]
click at [322, 453] on div "The Kcs ..." at bounding box center [323, 457] width 19 height 19
click at [1028, 568] on button "Apply" at bounding box center [1004, 558] width 84 height 34
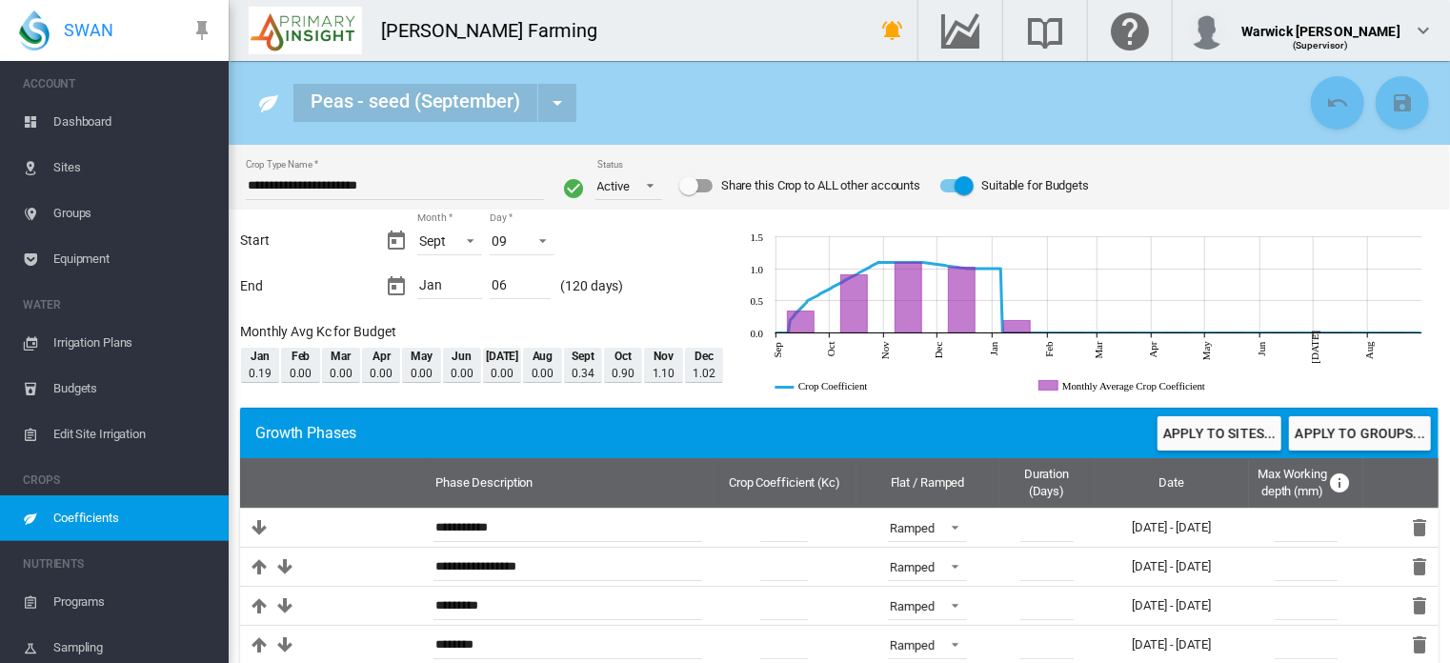
click at [107, 509] on span "Coefficients" at bounding box center [133, 518] width 160 height 46
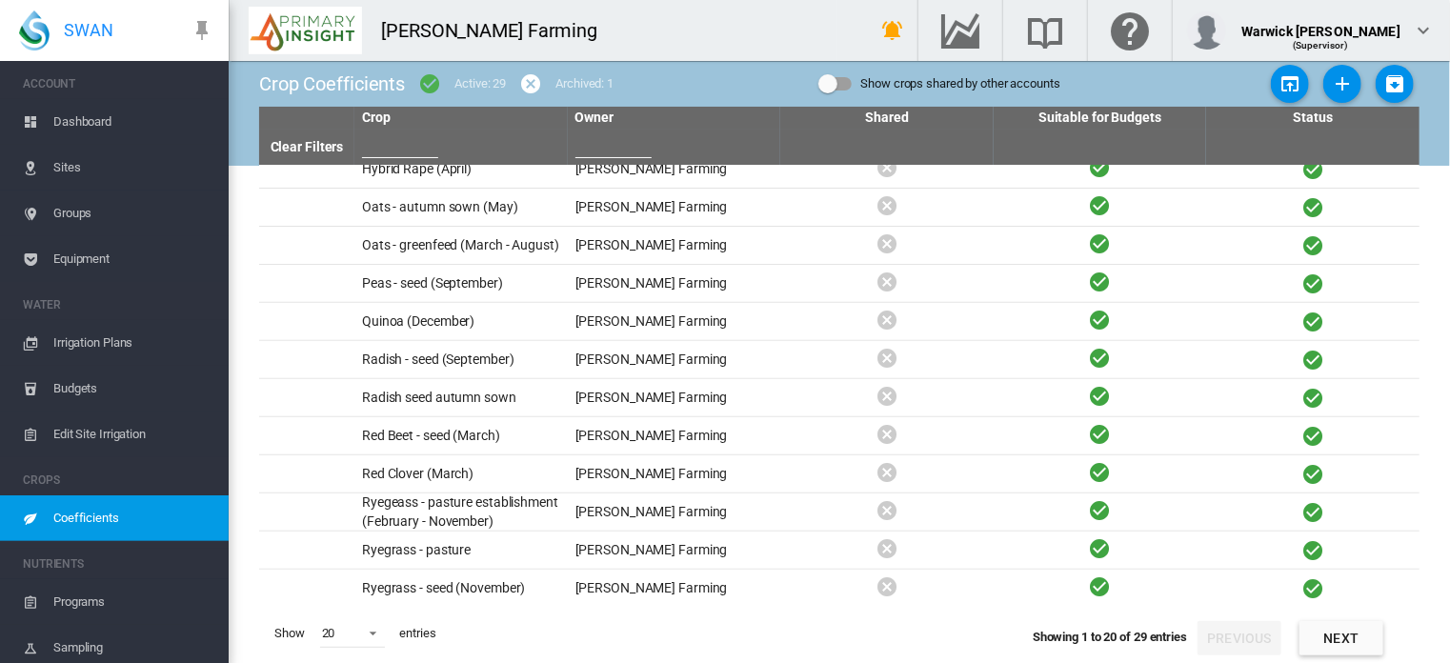
scroll to position [321, 0]
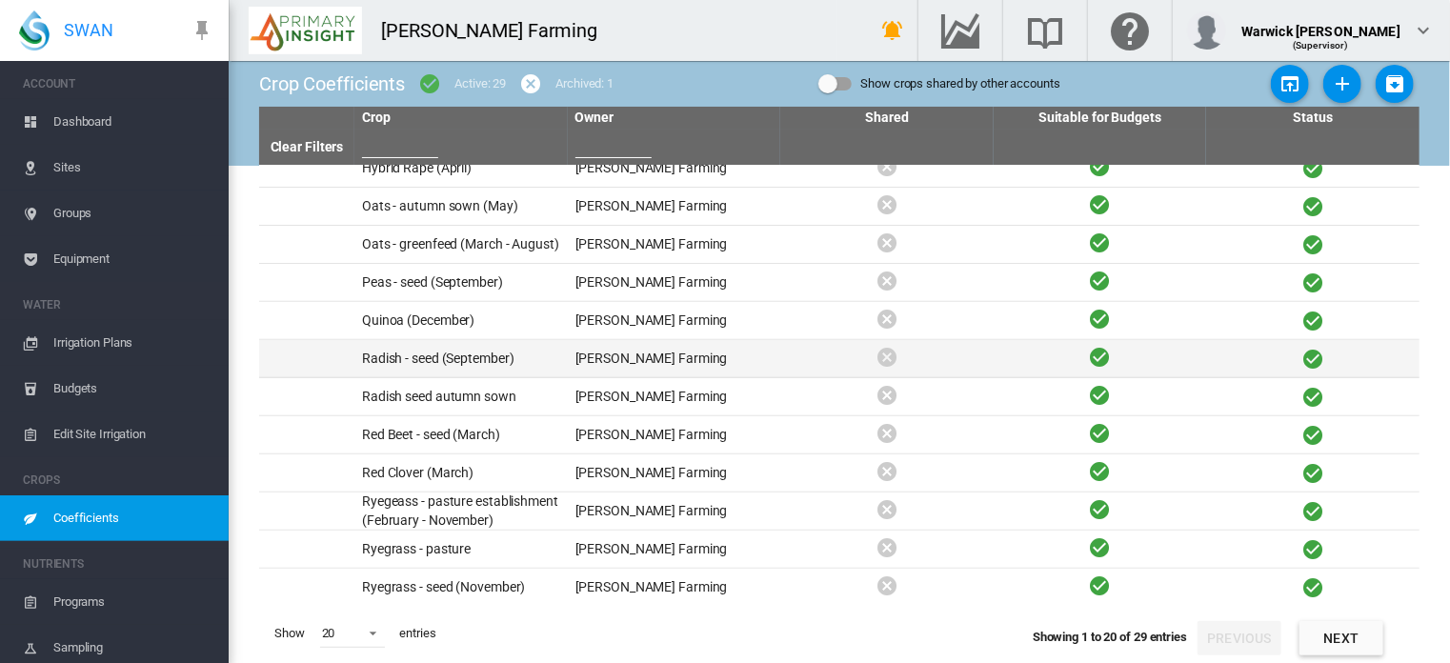
click at [463, 353] on td "Radish - seed (September)" at bounding box center [460, 358] width 213 height 37
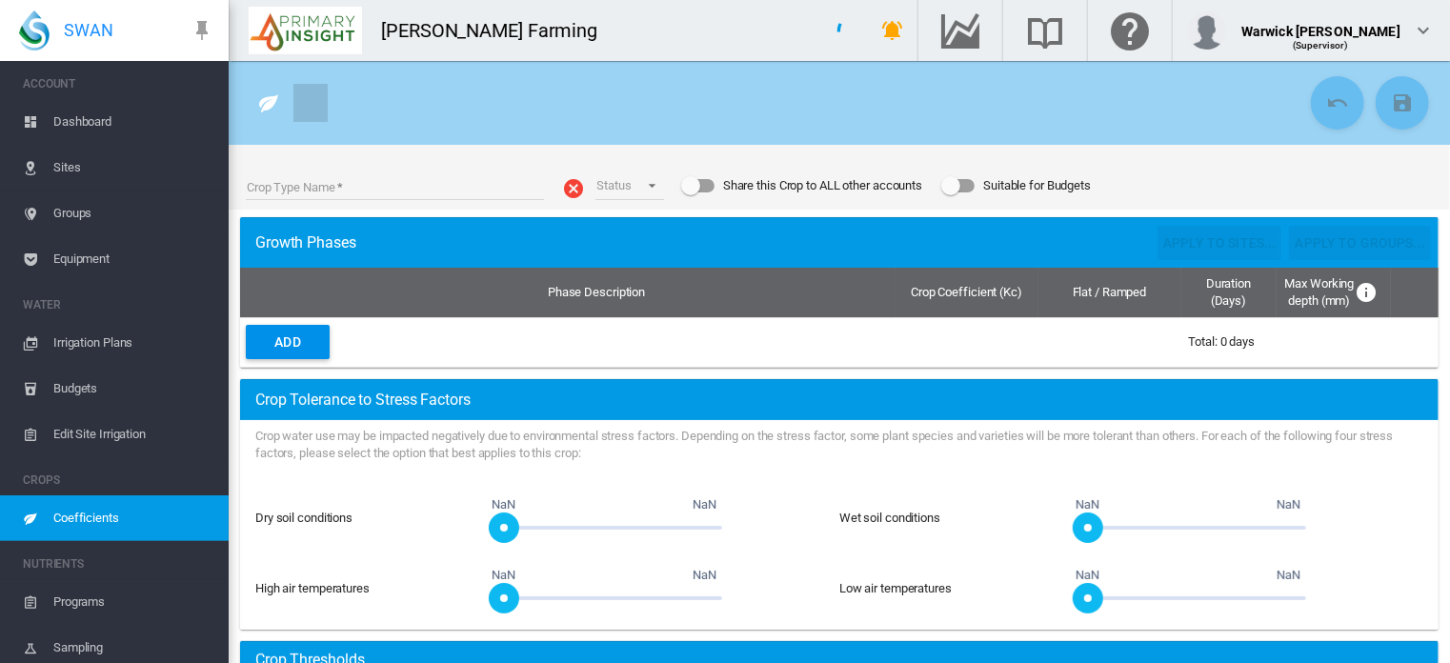
type input "**********"
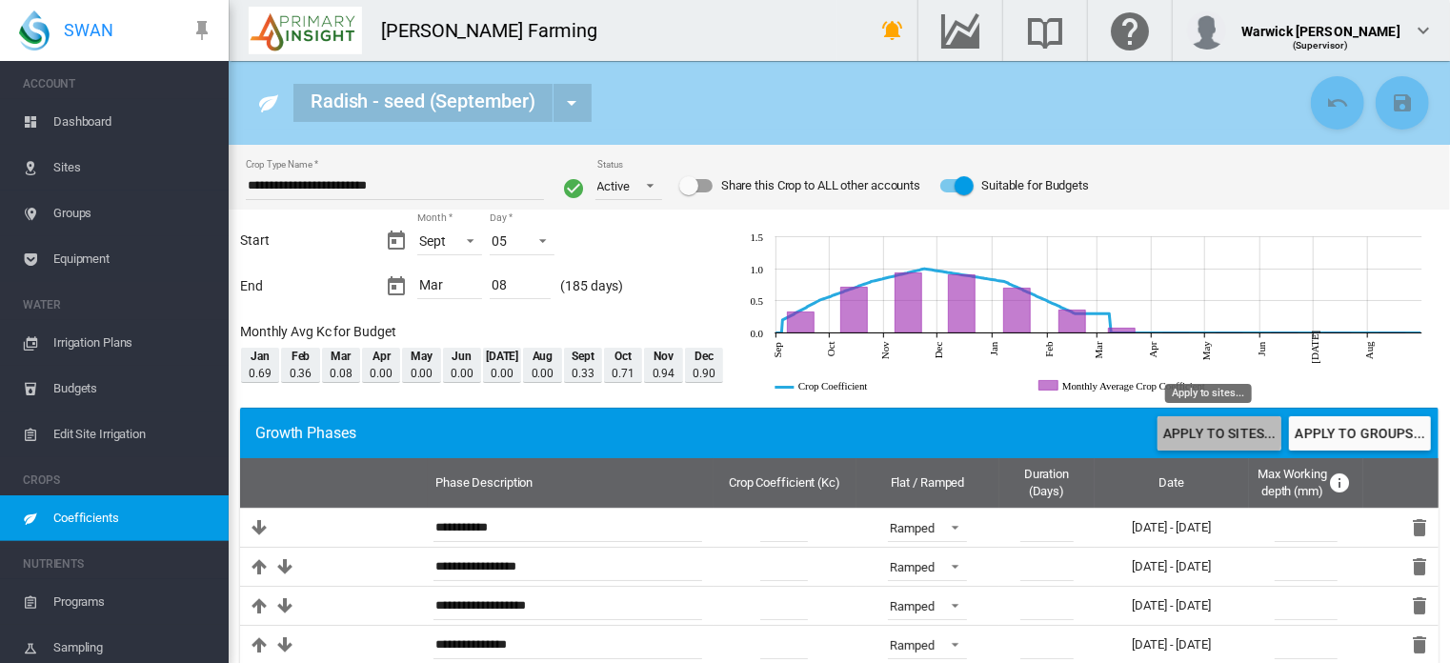
click at [1202, 429] on button "Apply to sites..." at bounding box center [1220, 433] width 124 height 34
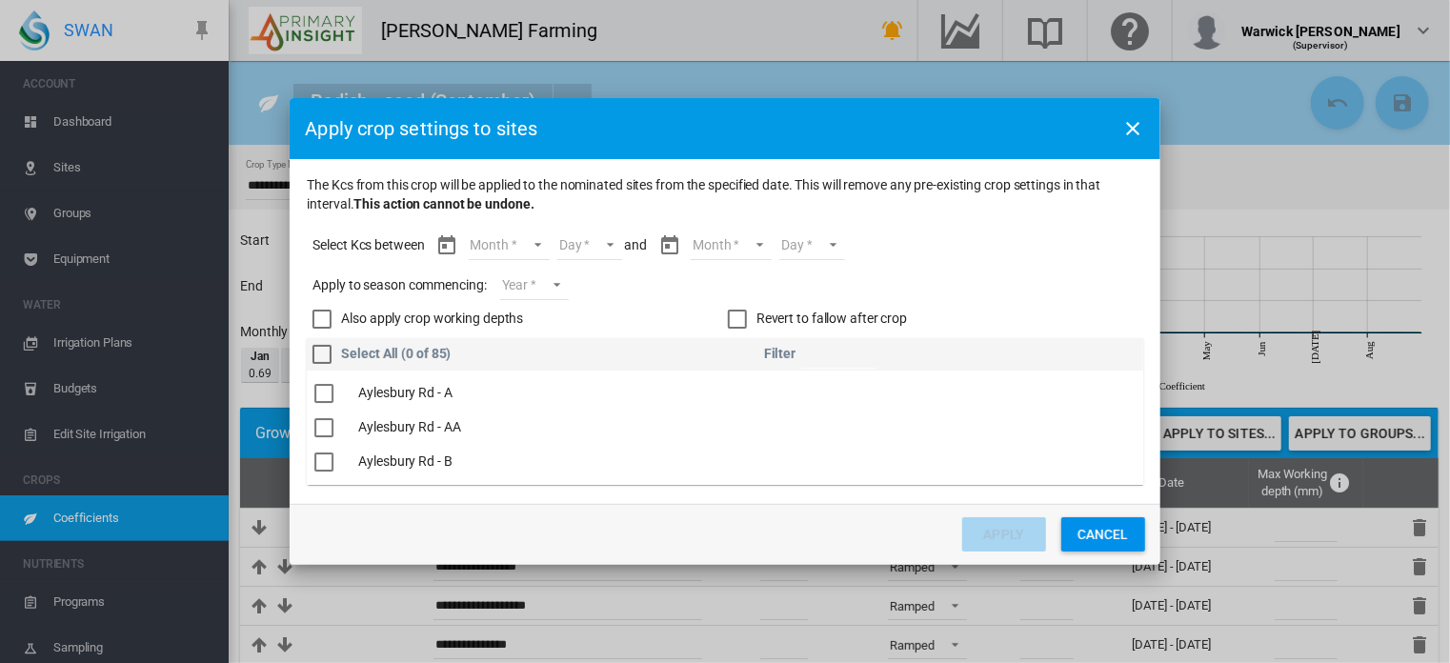
click at [537, 241] on md-select "Month Sept Oct Nov Dec Jan Feb Mar" at bounding box center [509, 246] width 81 height 29
click at [537, 241] on md-option "Sept" at bounding box center [522, 246] width 130 height 46
click at [596, 241] on md-select "Day 05 06 07 08 09 10 11 12 13 14 15 16 17 18 19 20 21 22 23 24 25 26 27 28 29 …" at bounding box center [574, 246] width 66 height 29
click at [596, 241] on md-option "05" at bounding box center [595, 246] width 130 height 46
click at [720, 243] on md-select "Month Sept Oct Nov Dec Jan Feb Mar" at bounding box center [714, 246] width 81 height 29
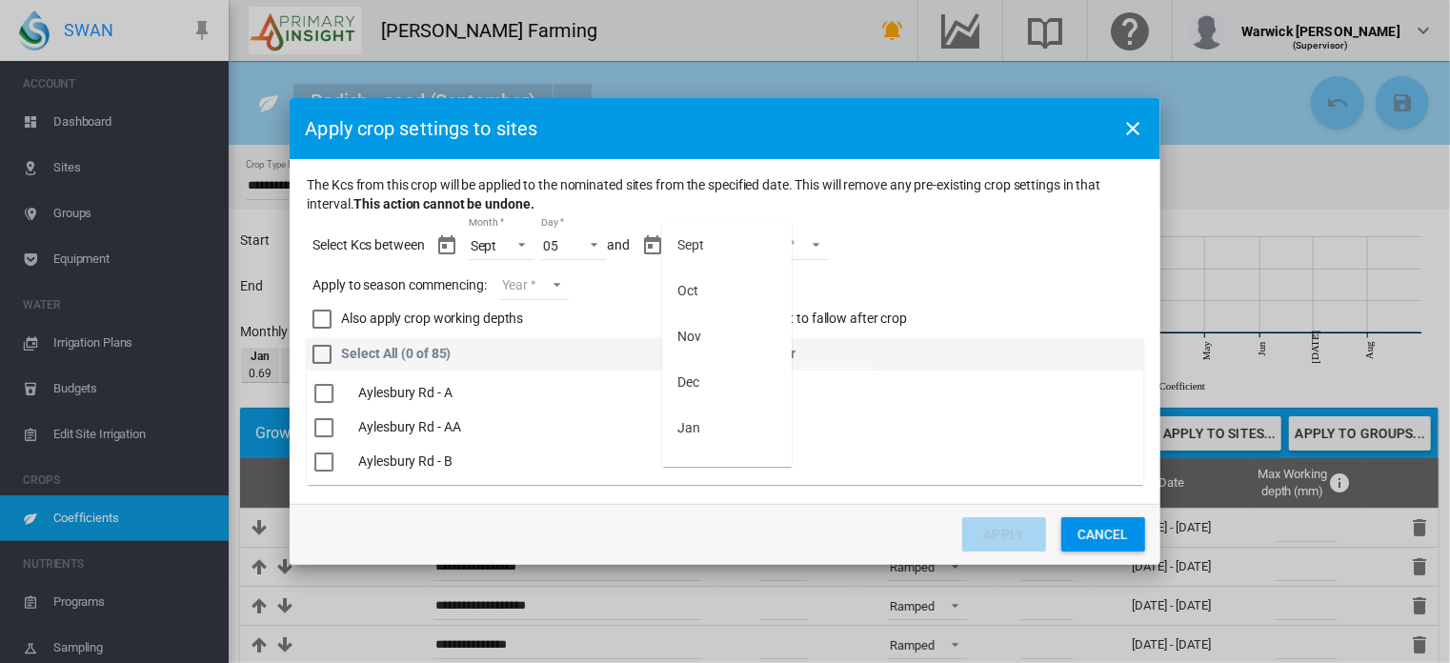
scroll to position [76, 0]
click at [720, 437] on md-option "Mar" at bounding box center [727, 444] width 130 height 46
click at [798, 252] on md-select "Day 01 02 03 04 05 06 07 08" at bounding box center [779, 246] width 66 height 29
click at [774, 449] on md-option "08" at bounding box center [800, 444] width 130 height 46
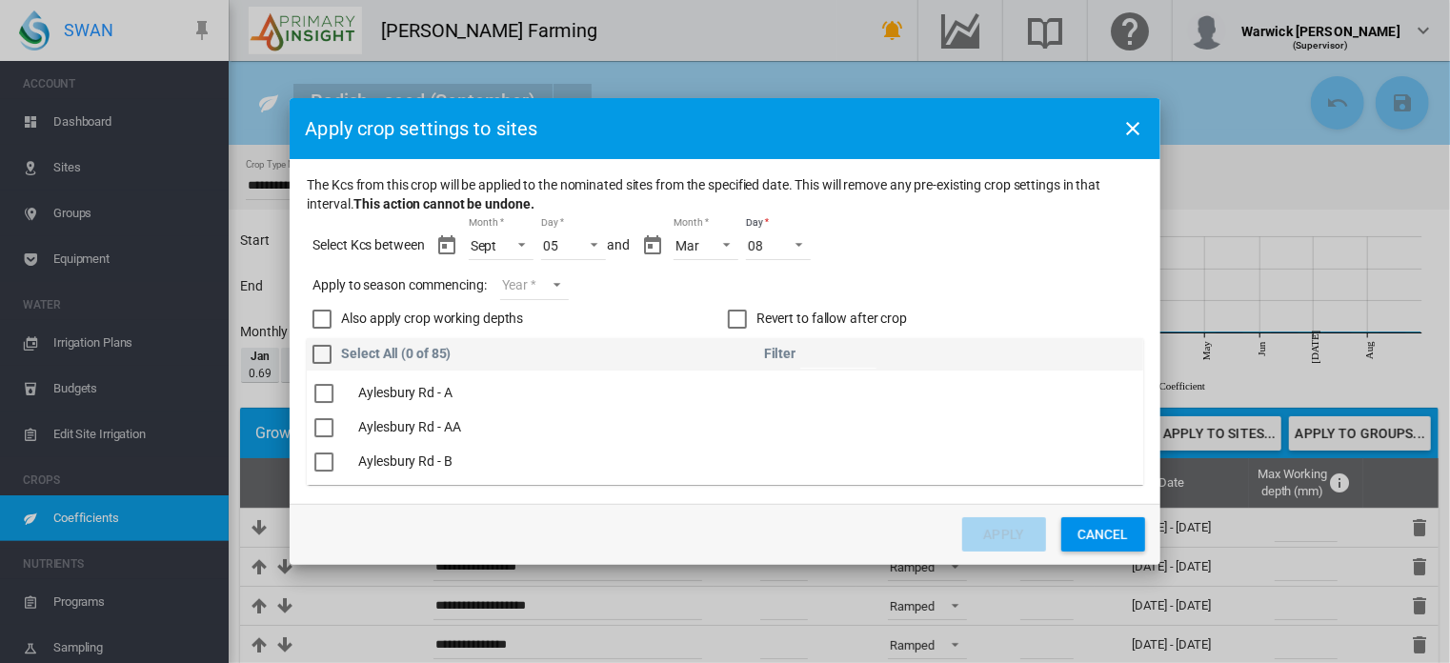
click at [745, 315] on div "Revert to fallow after crop" at bounding box center [737, 319] width 19 height 19
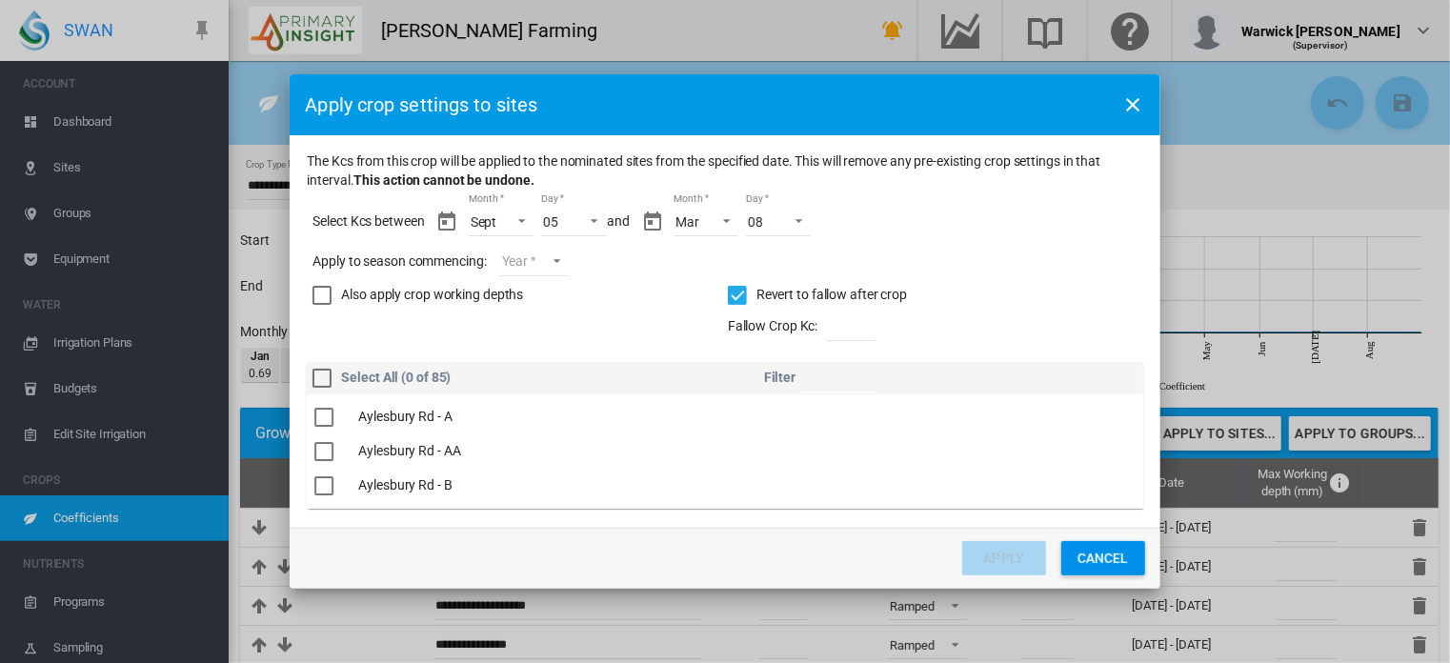
click at [537, 262] on md-select "Year [DATE] [CREDIT_CARD_NUMBER]" at bounding box center [534, 262] width 69 height 29
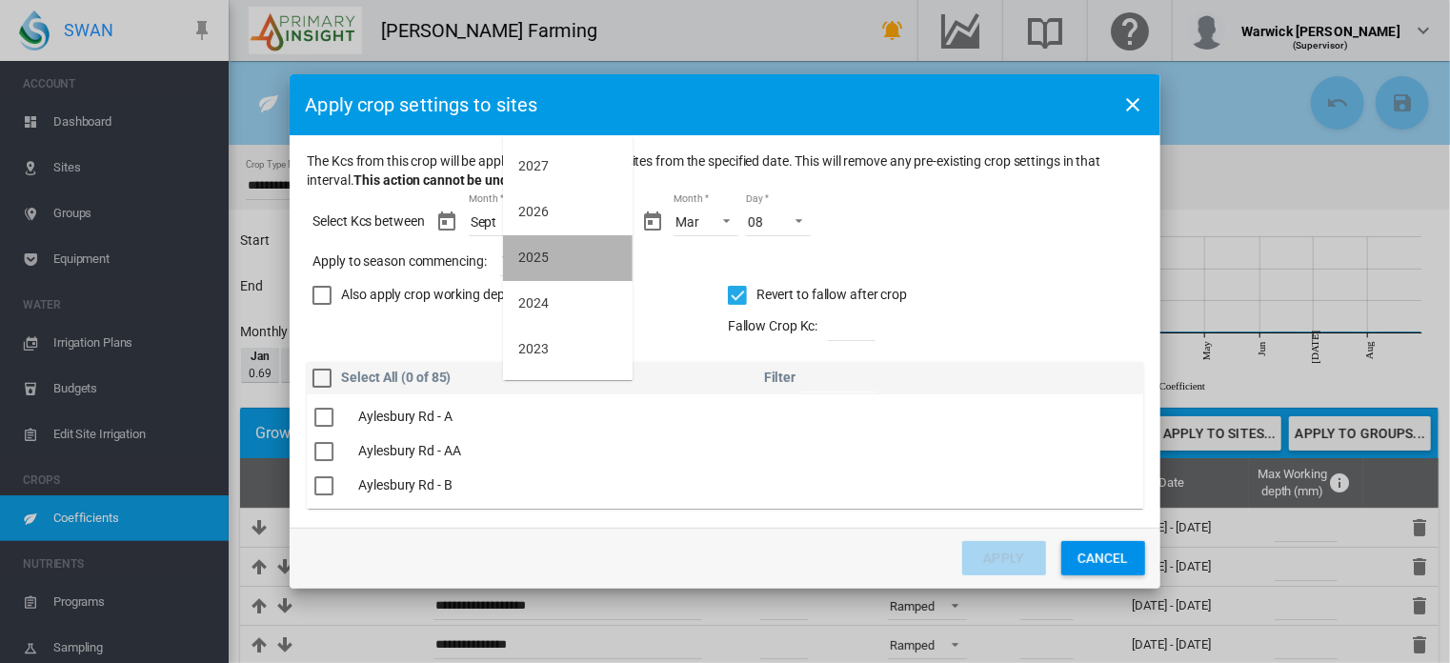
click at [549, 251] on md-option "2025" at bounding box center [568, 258] width 130 height 46
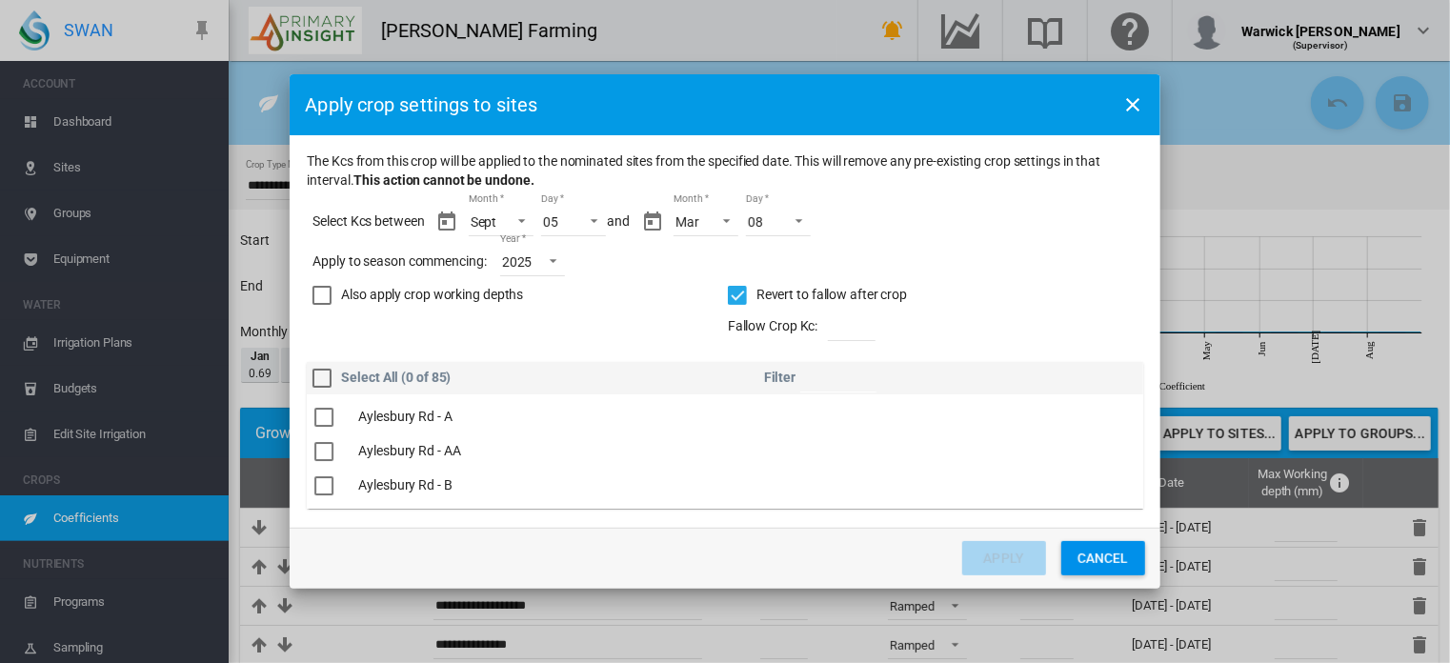
scroll to position [2809, 0]
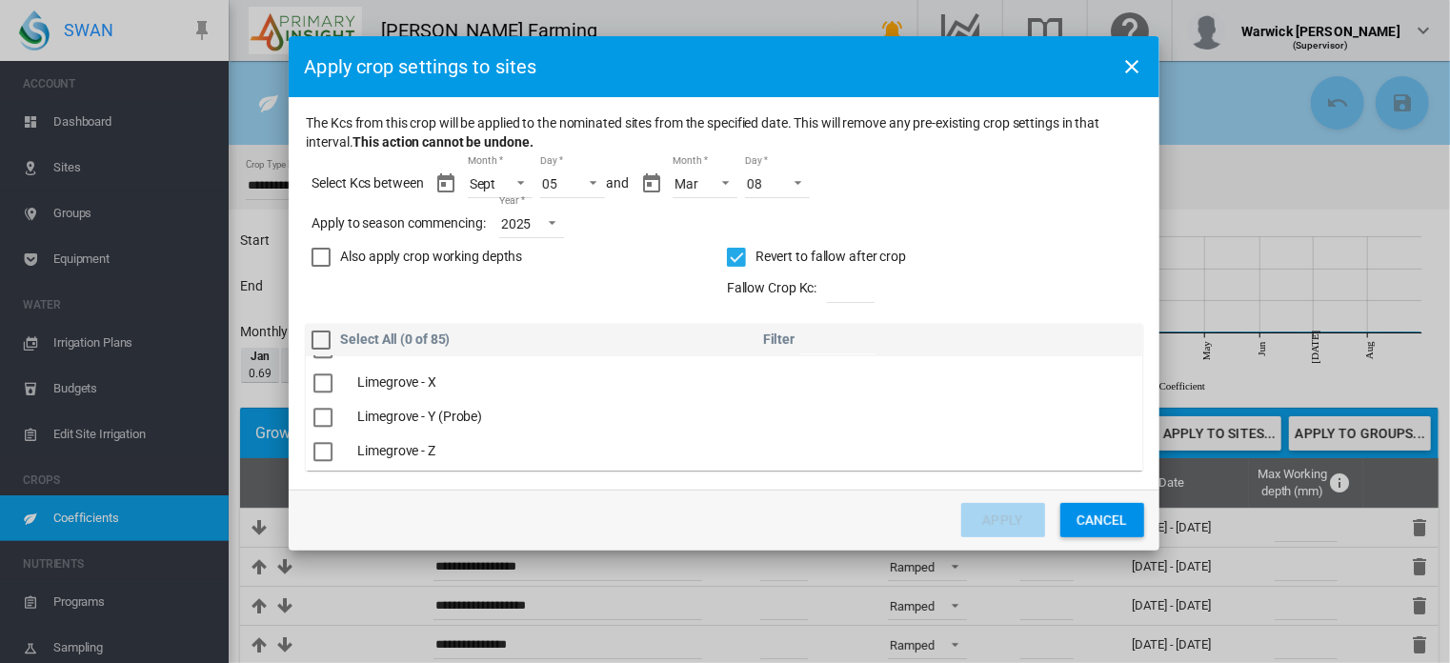
drag, startPoint x: 1156, startPoint y: 540, endPoint x: 1155, endPoint y: 498, distance: 41.9
click at [1155, 498] on md-dialog-actions "Apply Cancel" at bounding box center [724, 520] width 870 height 61
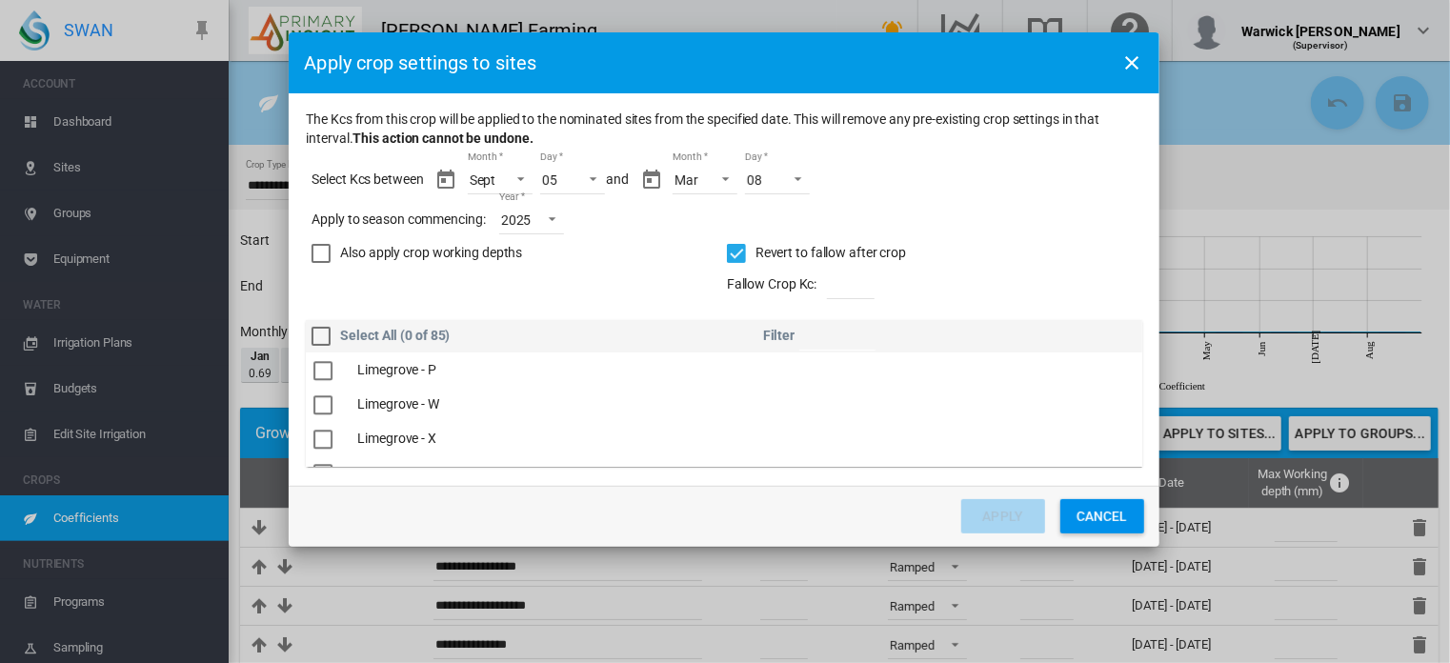
scroll to position [2715, 0]
click at [321, 429] on div "The Kcs ..." at bounding box center [322, 438] width 19 height 19
click at [315, 248] on div "Also apply crop working depths" at bounding box center [321, 253] width 19 height 19
click at [1001, 507] on button "Apply" at bounding box center [1003, 516] width 84 height 34
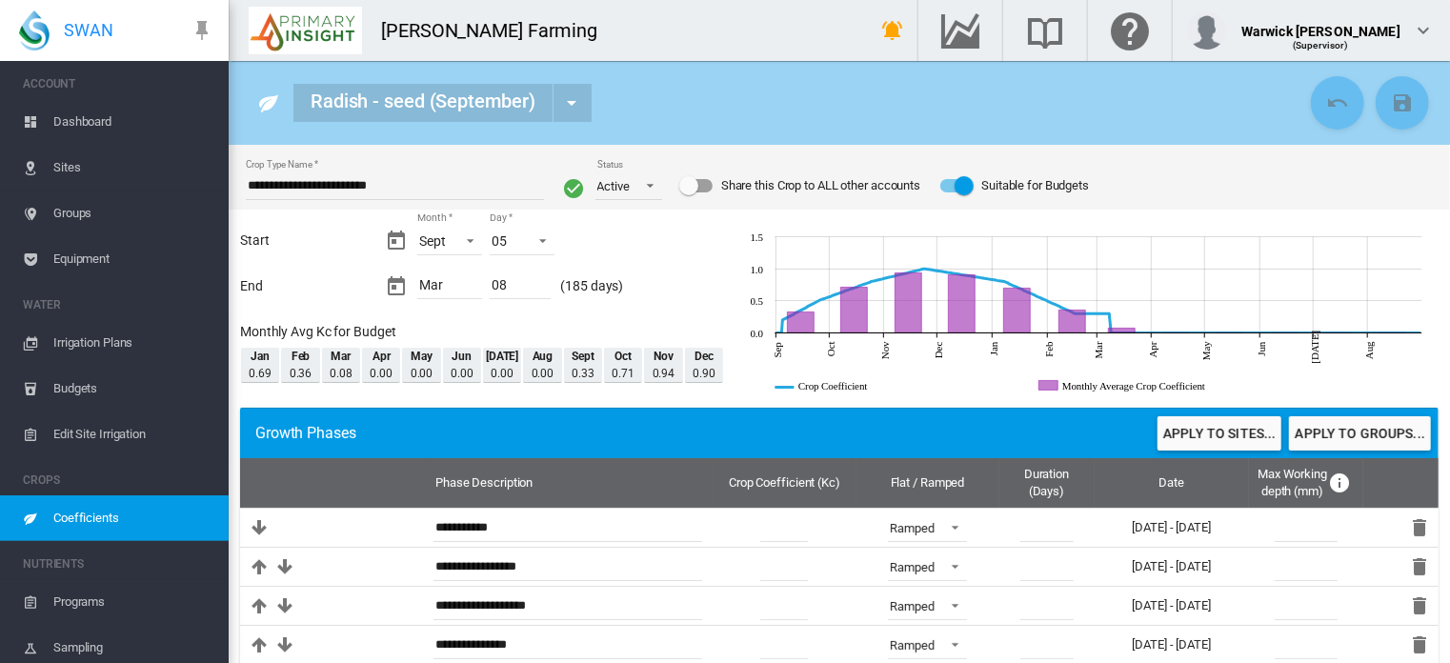
click at [81, 384] on span "Budgets" at bounding box center [133, 389] width 160 height 46
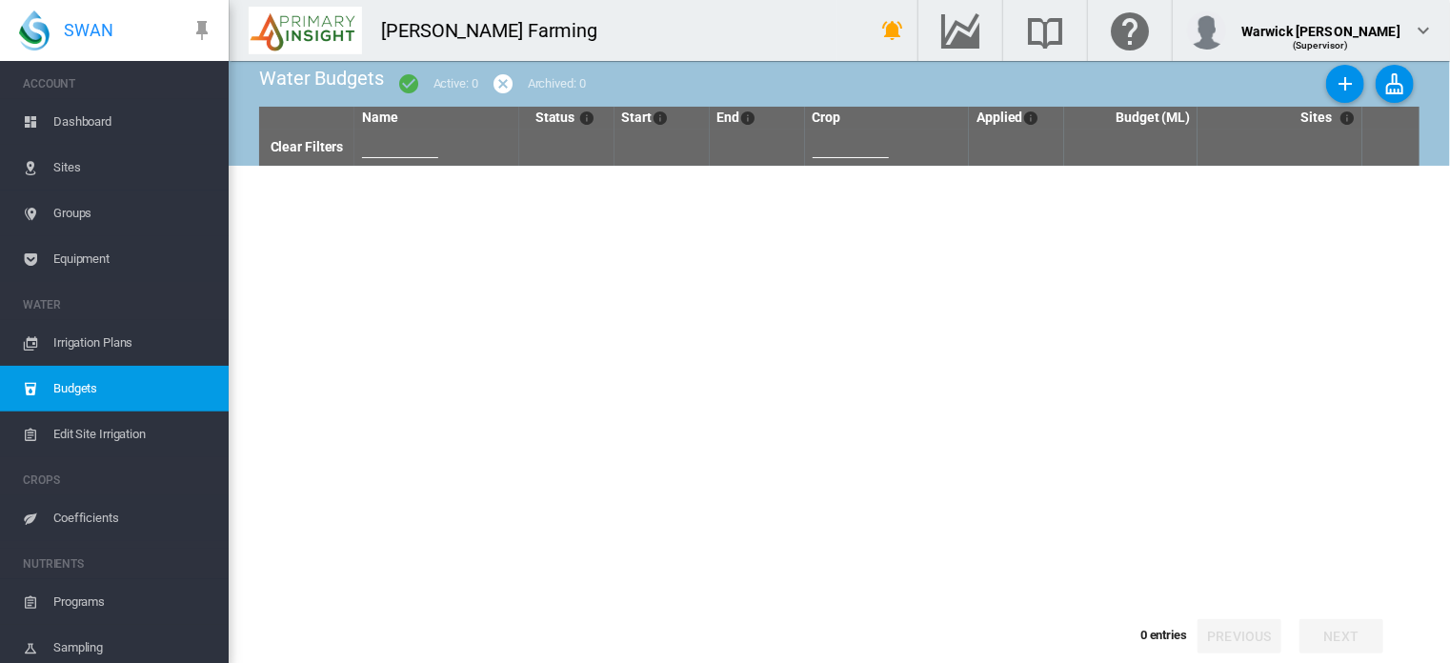
click at [84, 338] on span "Irrigation Plans" at bounding box center [133, 343] width 160 height 46
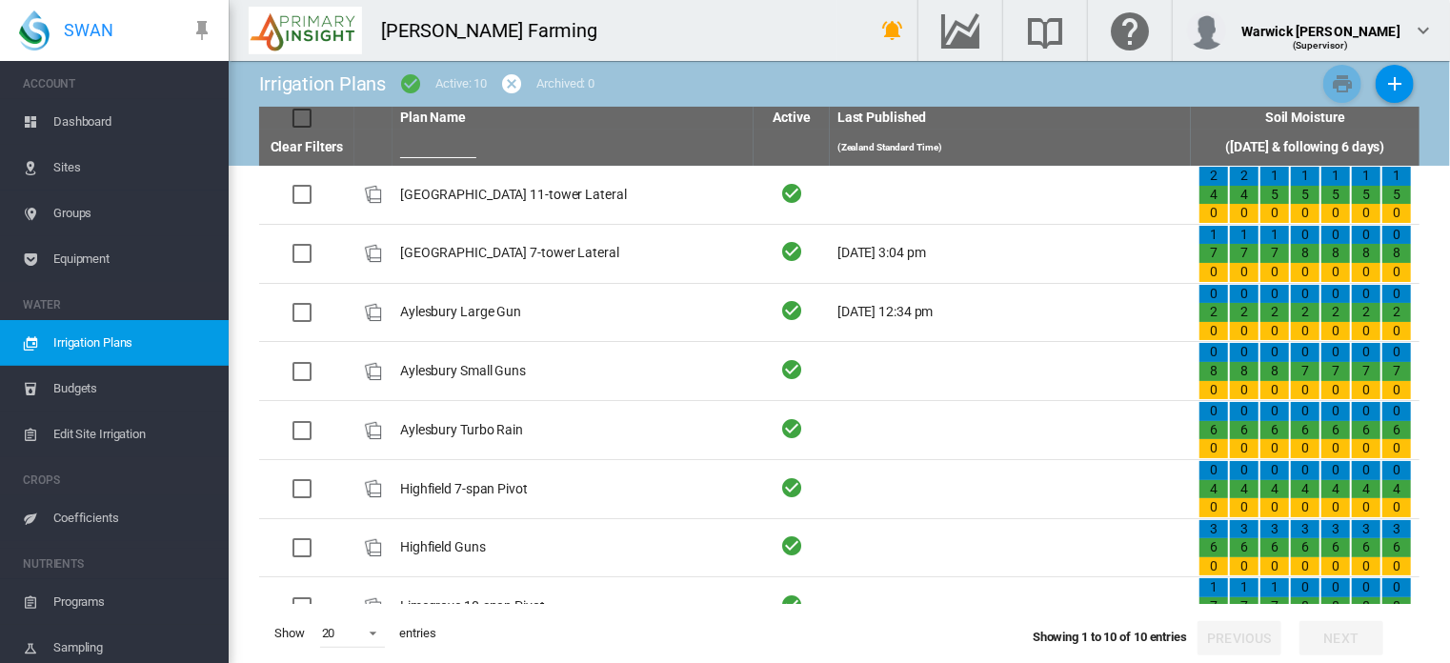
click at [86, 389] on span "Budgets" at bounding box center [133, 389] width 160 height 46
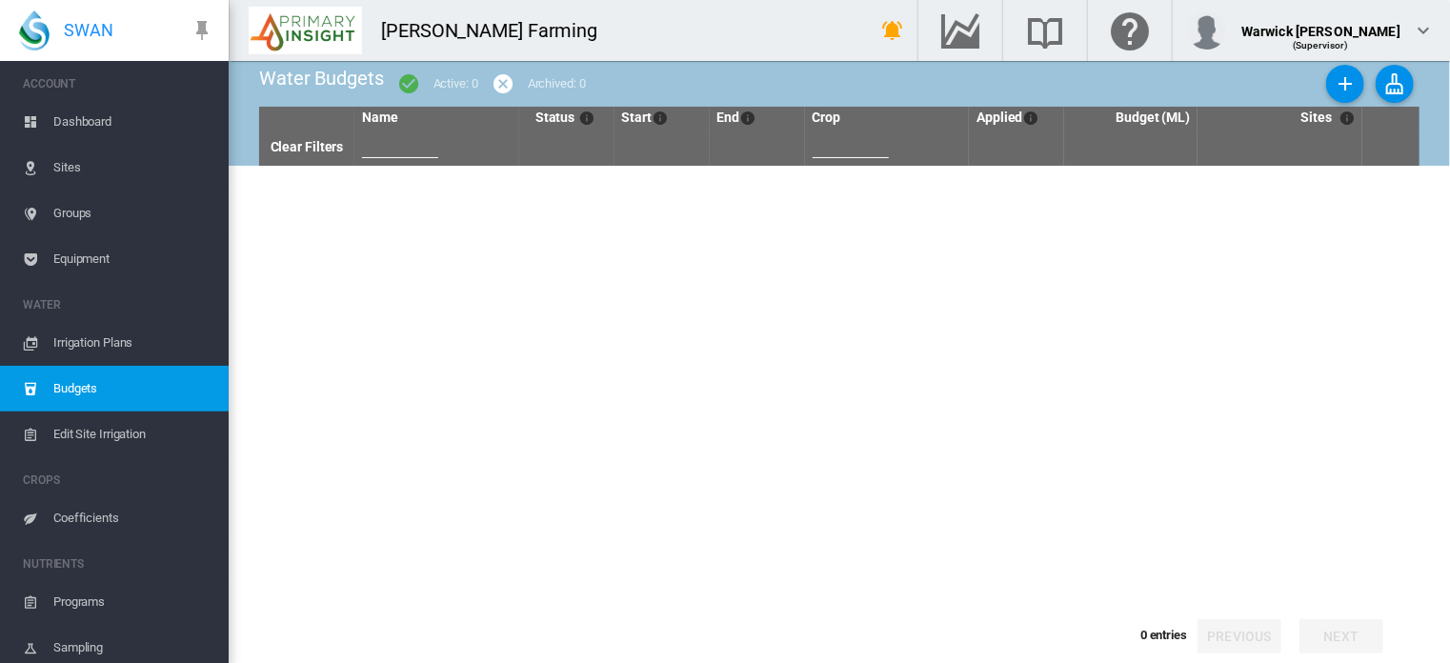
click at [84, 389] on span "Budgets" at bounding box center [133, 389] width 160 height 46
click at [80, 339] on span "Irrigation Plans" at bounding box center [133, 343] width 160 height 46
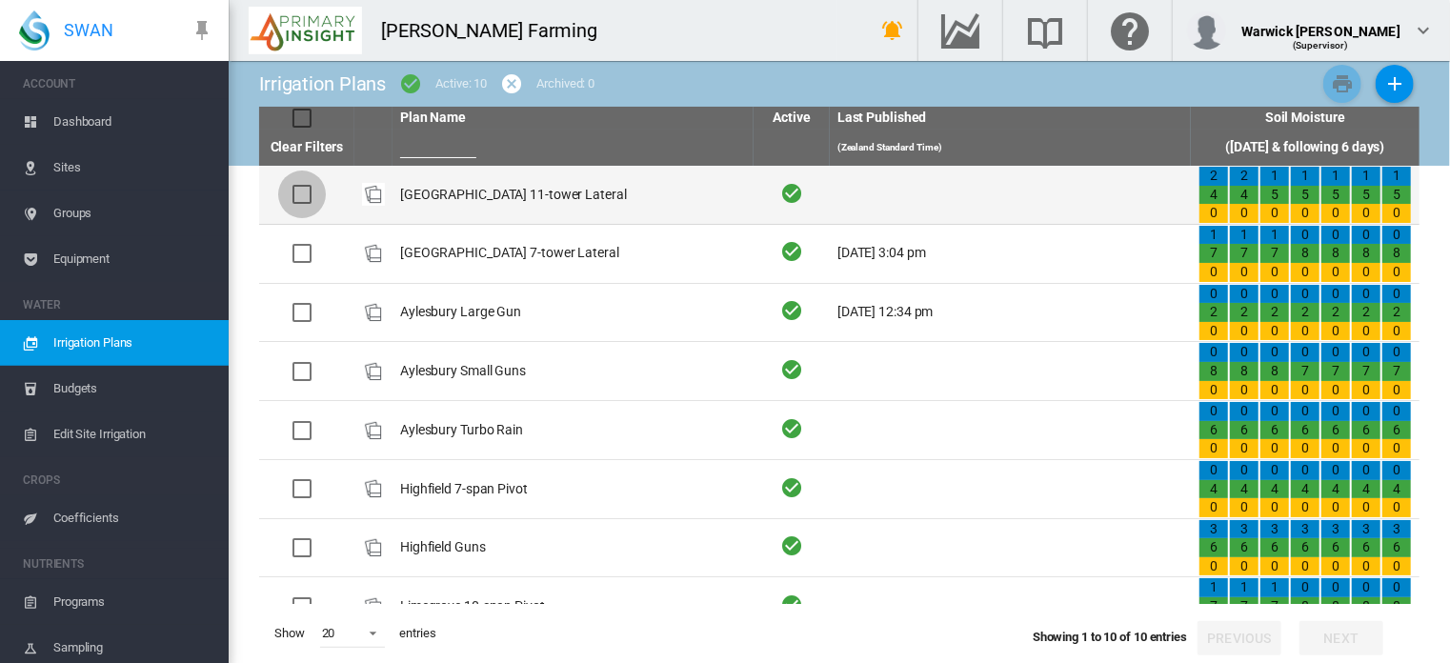
click at [301, 198] on div at bounding box center [302, 194] width 19 height 19
click at [430, 182] on td "[GEOGRAPHIC_DATA] 11-tower Lateral" at bounding box center [573, 195] width 361 height 58
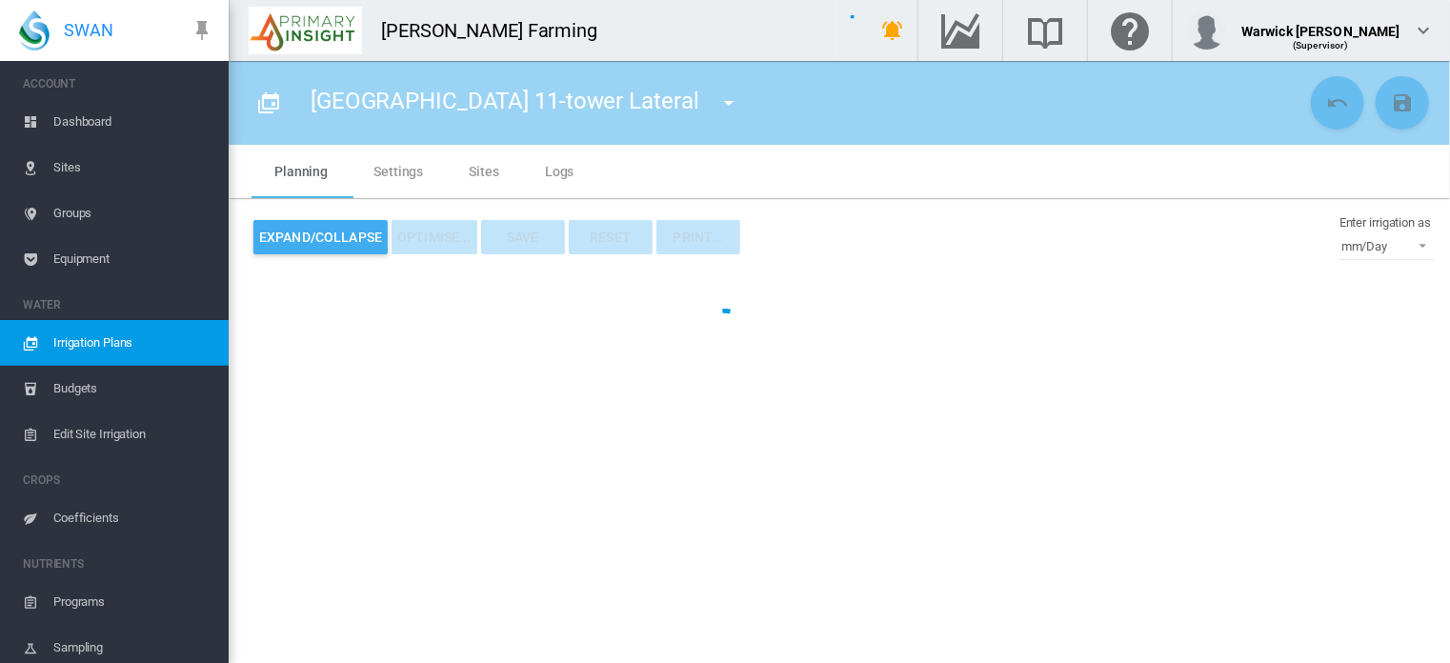
type input "**********"
type input "*"
type input "****"
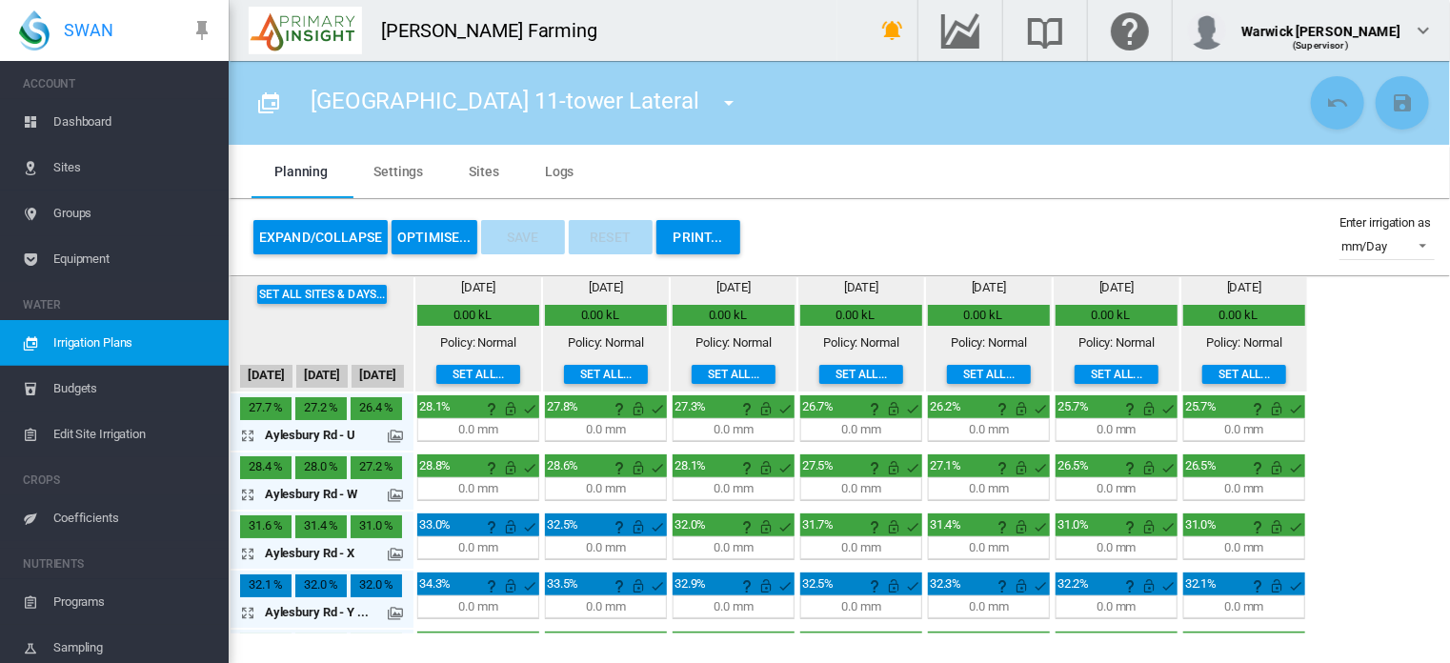
click at [718, 102] on md-icon "icon-menu-down" at bounding box center [729, 102] width 23 height 23
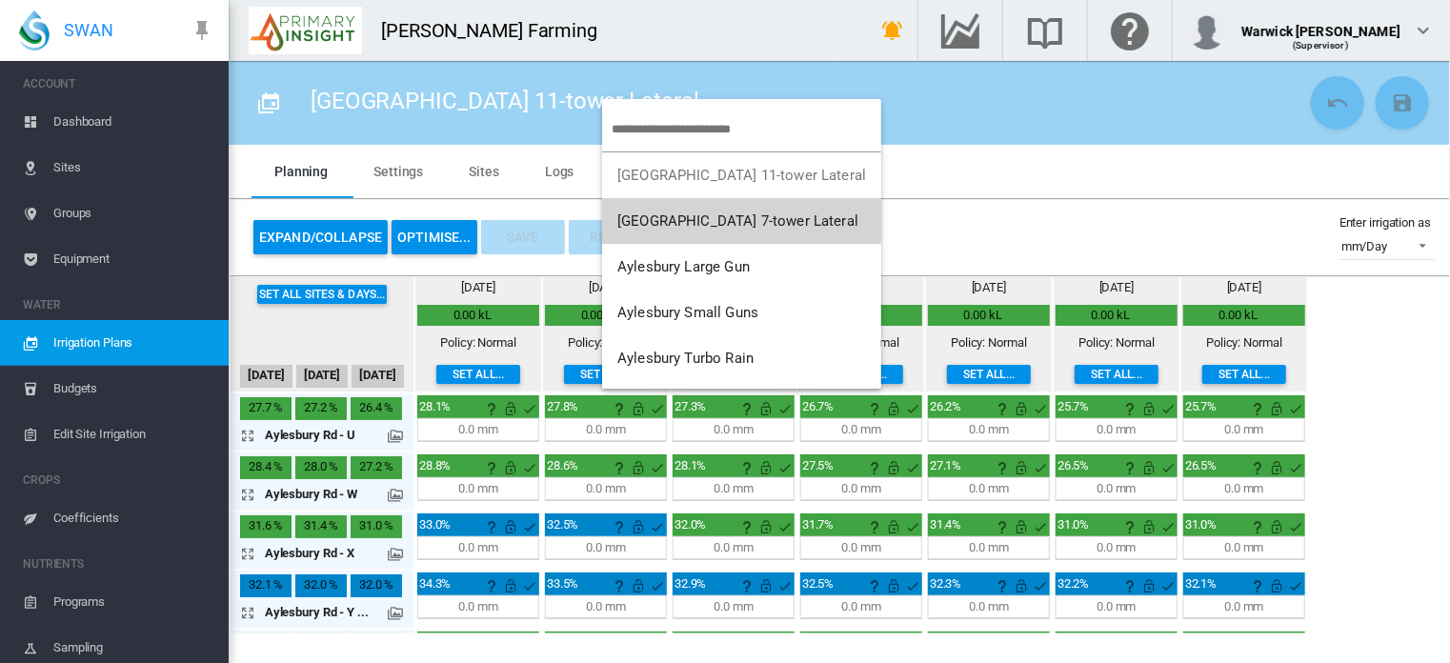
click at [729, 231] on button "[GEOGRAPHIC_DATA] 7-tower Lateral" at bounding box center [741, 221] width 279 height 46
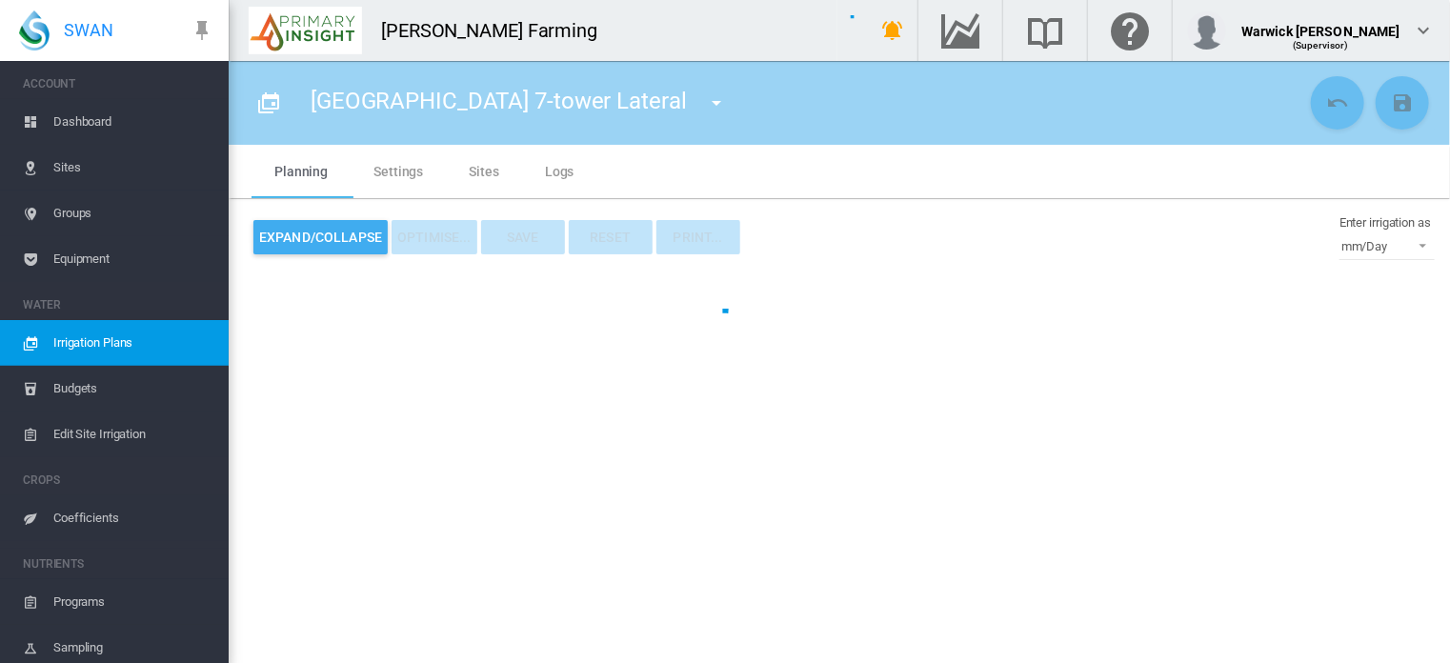
type input "**********"
type input "*"
type input "****"
